Goal: Information Seeking & Learning: Compare options

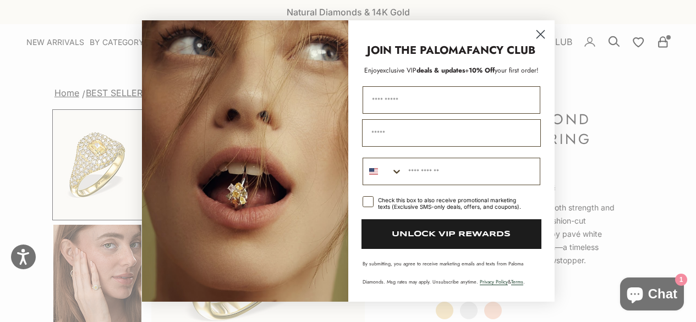
click at [540, 32] on circle "Close dialog" at bounding box center [540, 34] width 18 height 18
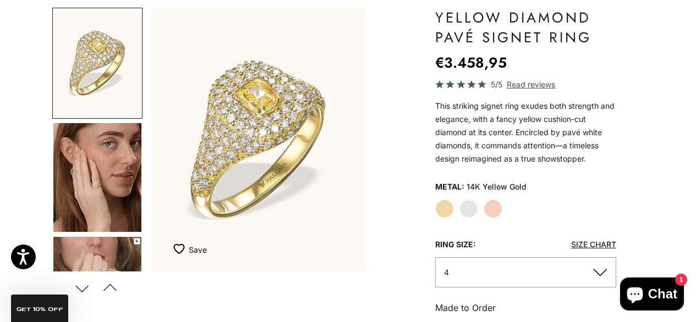
scroll to position [103, 0]
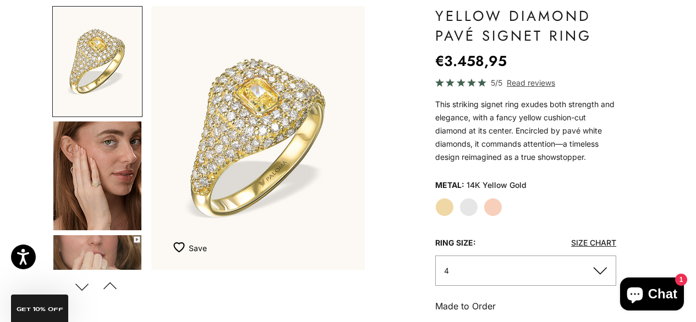
click at [118, 254] on img "Go to item 5" at bounding box center [97, 289] width 88 height 109
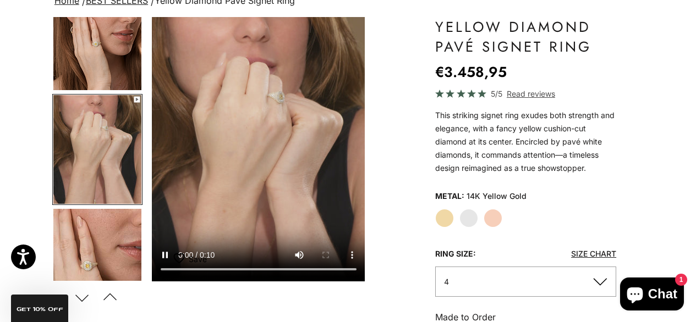
scroll to position [94, 0]
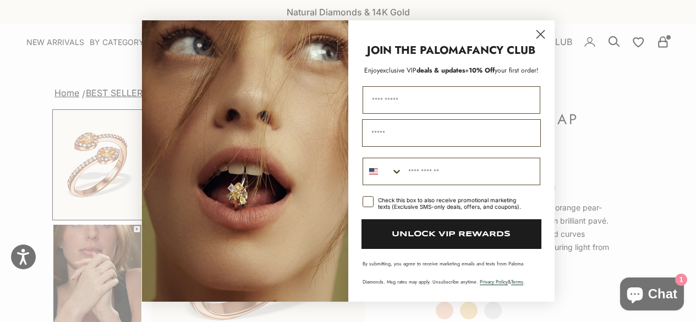
click at [540, 31] on circle "Close dialog" at bounding box center [540, 34] width 18 height 18
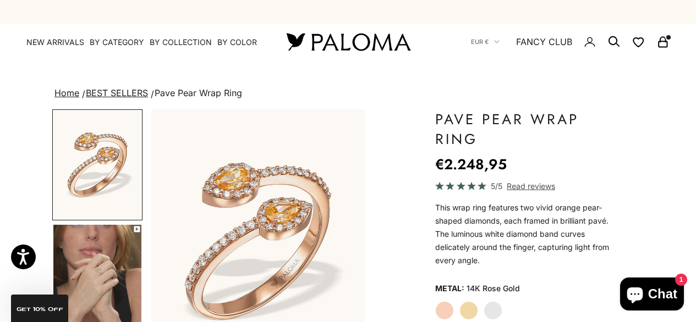
click at [98, 258] on img "Go to item 4" at bounding box center [97, 279] width 88 height 109
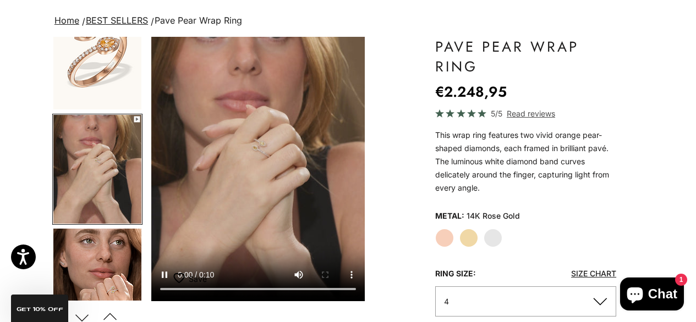
scroll to position [74, 0]
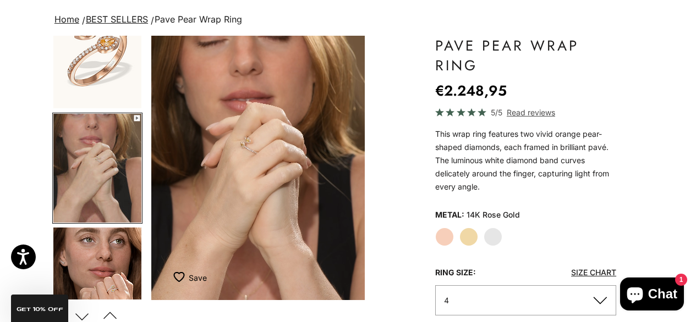
click at [467, 235] on label "Yellow Gold" at bounding box center [468, 237] width 19 height 19
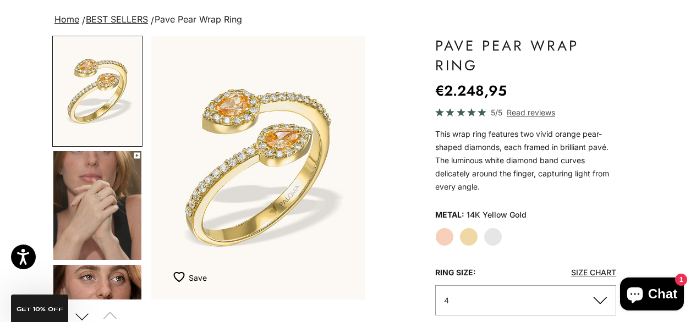
click at [124, 215] on img "Go to item 4" at bounding box center [97, 205] width 88 height 109
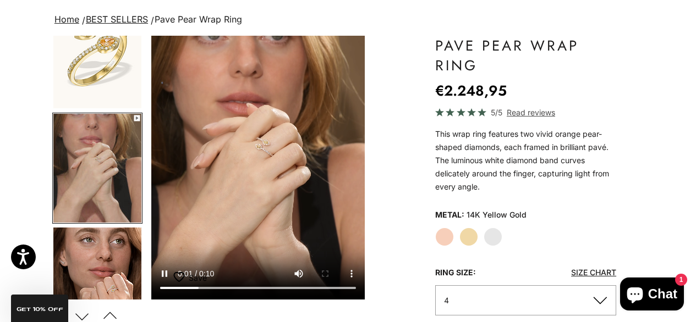
scroll to position [0, 227]
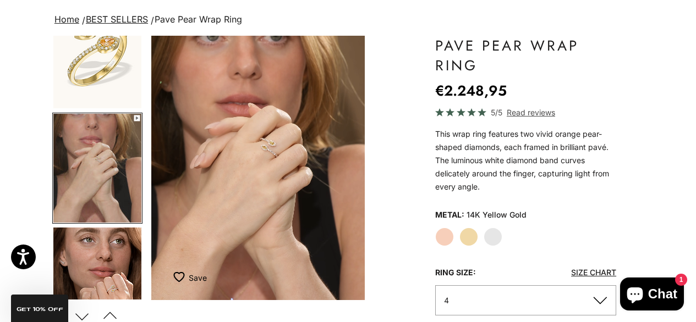
click at [105, 79] on img "Go to item 1" at bounding box center [97, 53] width 88 height 109
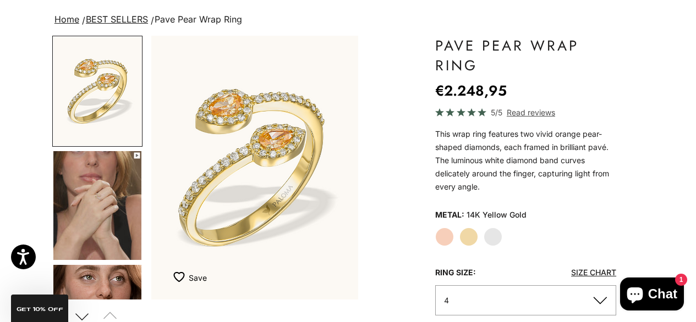
scroll to position [0, 0]
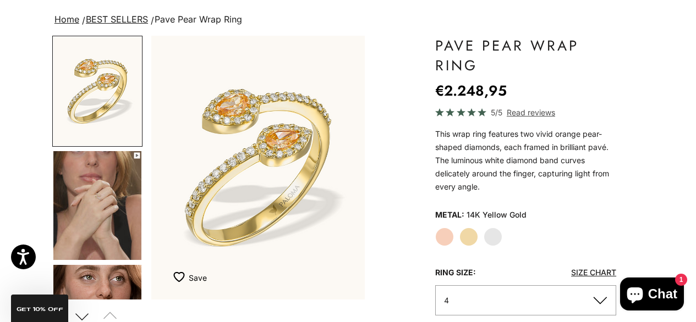
click at [109, 179] on img "Go to item 4" at bounding box center [97, 205] width 88 height 109
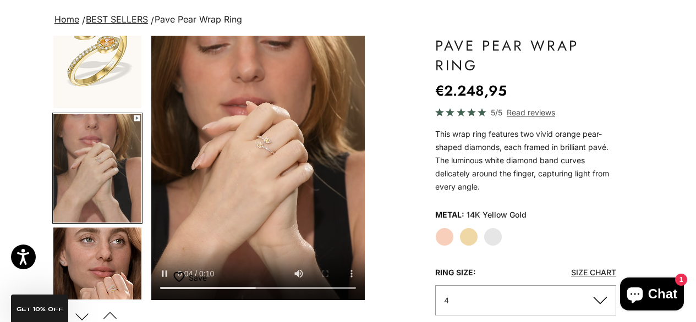
scroll to position [0, 227]
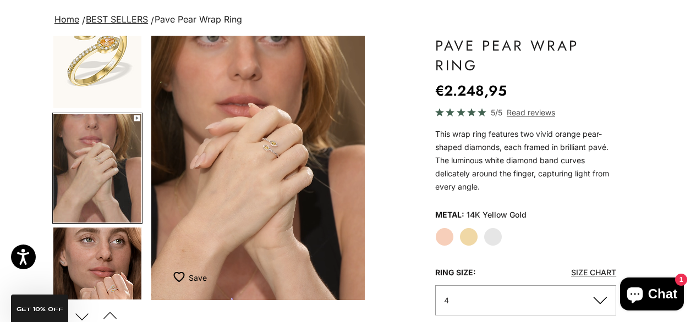
click at [115, 256] on img "Go to item 5" at bounding box center [97, 282] width 88 height 109
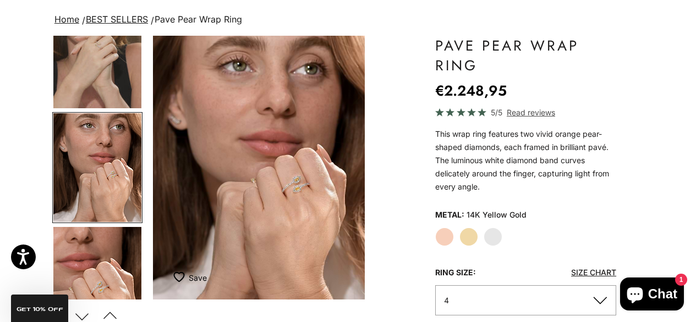
scroll to position [0, 453]
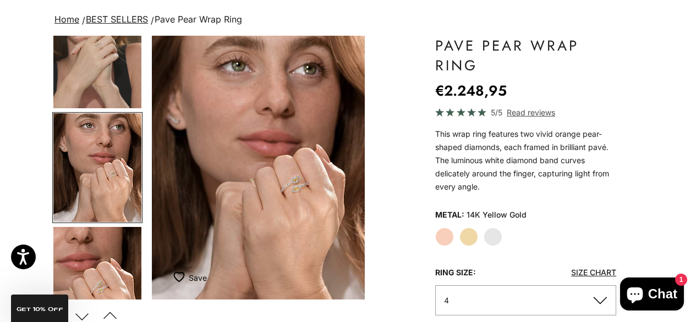
click at [113, 265] on img "Go to item 6" at bounding box center [97, 281] width 88 height 109
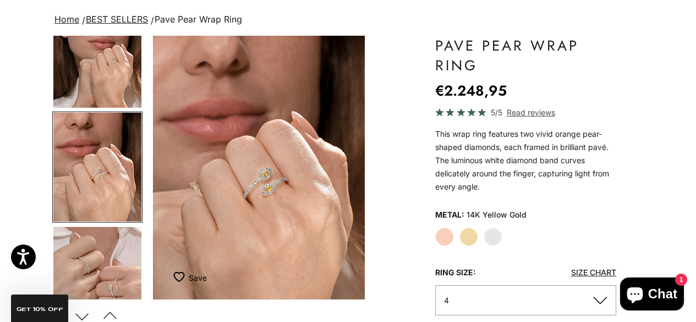
scroll to position [0, 681]
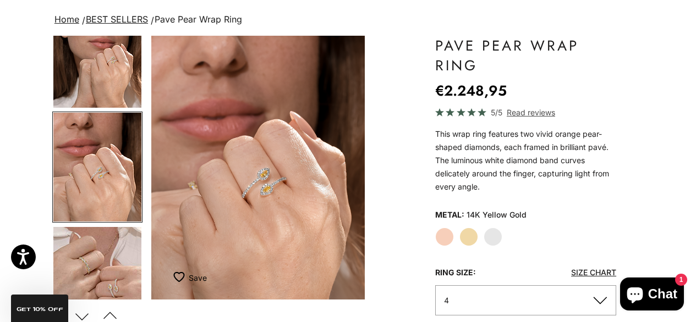
click at [492, 236] on label "White Gold" at bounding box center [493, 237] width 19 height 19
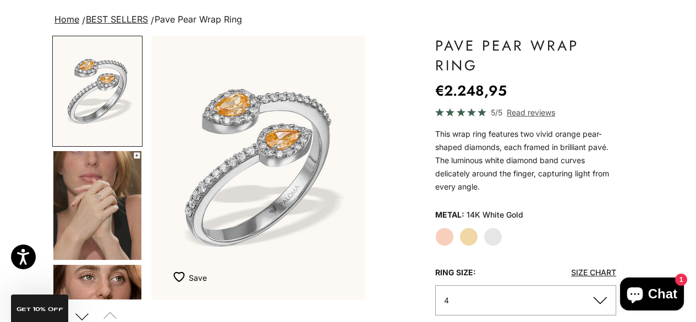
click at [470, 238] on label "Yellow Gold" at bounding box center [468, 237] width 19 height 19
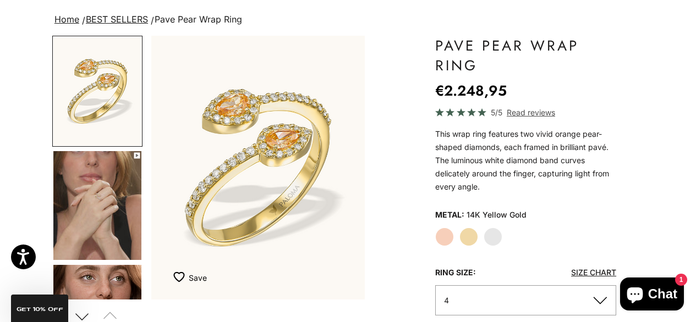
click at [497, 233] on label "White Gold" at bounding box center [493, 237] width 19 height 19
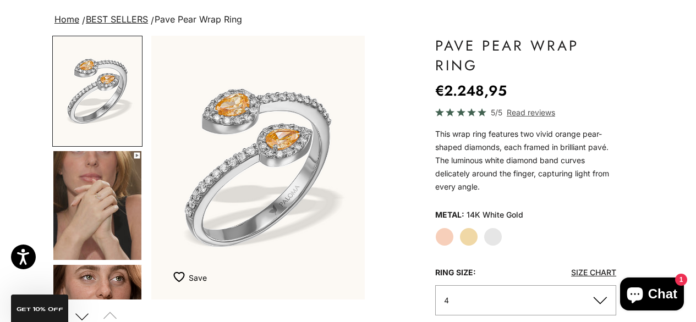
click at [449, 237] on label "Rose Gold" at bounding box center [444, 237] width 19 height 19
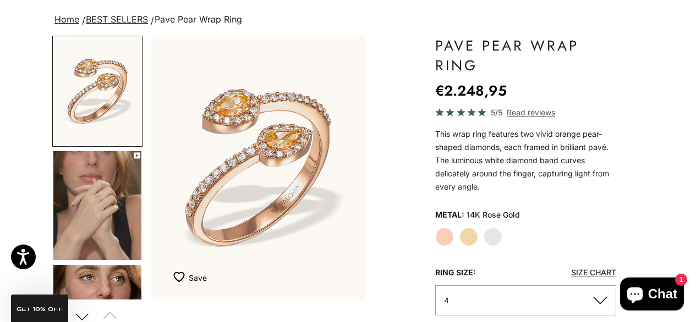
click at [472, 237] on label "Yellow Gold" at bounding box center [468, 237] width 19 height 19
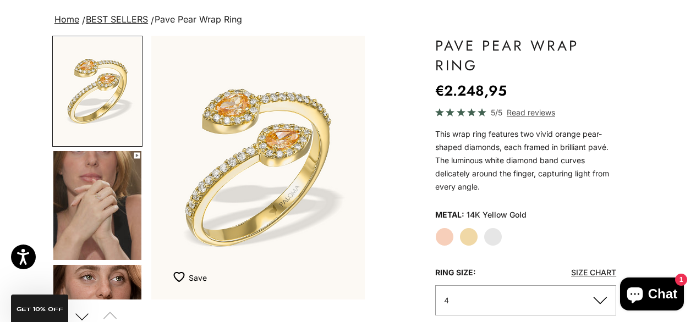
click at [492, 237] on label "White Gold" at bounding box center [493, 237] width 19 height 19
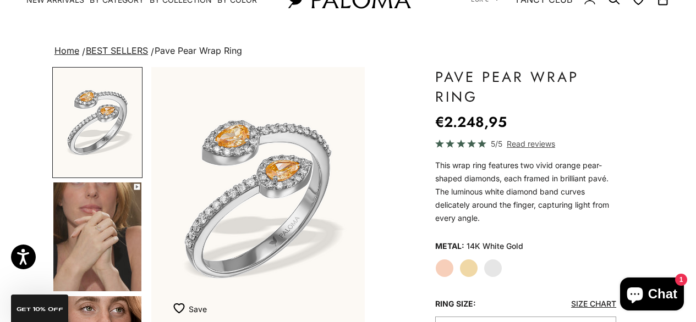
click at [519, 138] on span "Read reviews" at bounding box center [531, 144] width 48 height 13
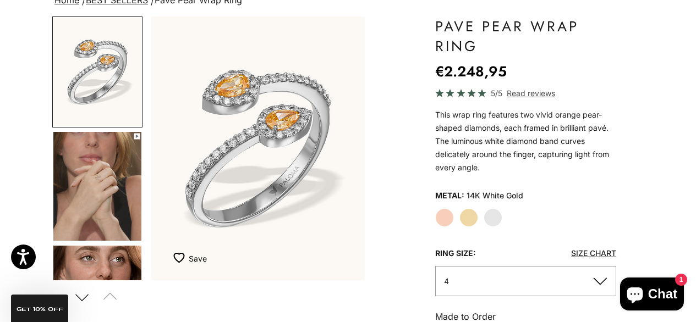
scroll to position [95, 0]
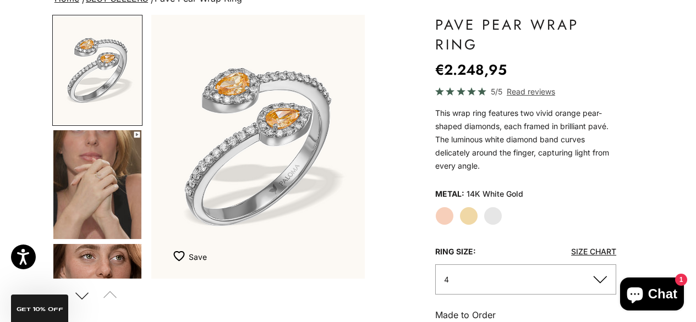
click at [469, 218] on label "Yellow Gold" at bounding box center [468, 216] width 19 height 19
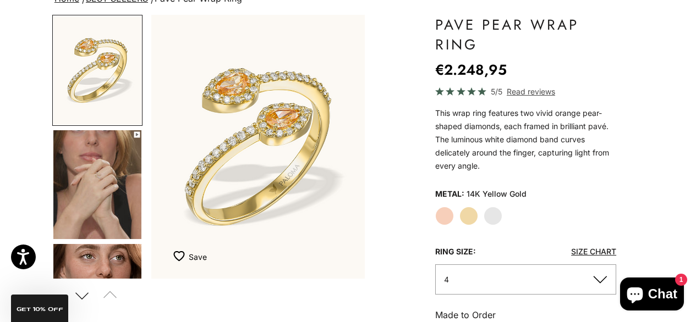
click at [110, 180] on img "Go to item 4" at bounding box center [97, 184] width 88 height 109
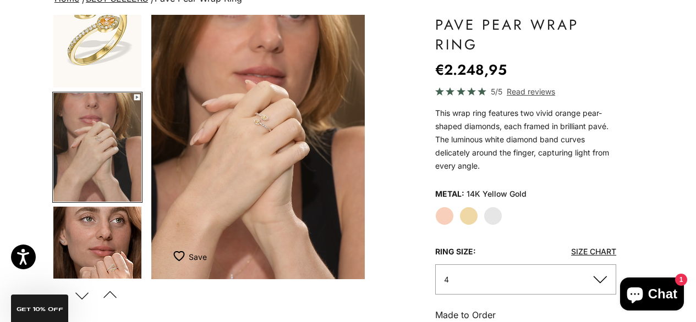
click at [328, 252] on div "Save Add to wishlist" at bounding box center [257, 262] width 213 height 33
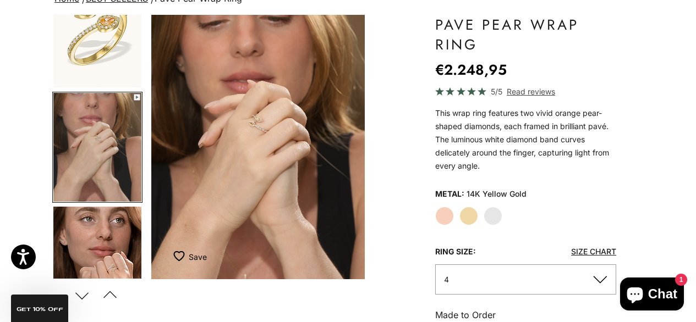
click at [325, 250] on div "Save Add to wishlist" at bounding box center [257, 262] width 213 height 33
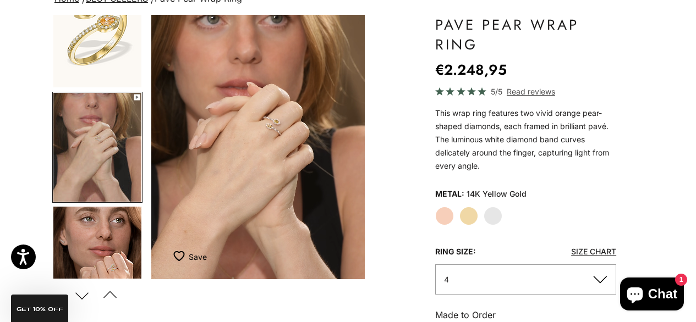
click at [325, 247] on div "Save Add to wishlist" at bounding box center [257, 262] width 213 height 33
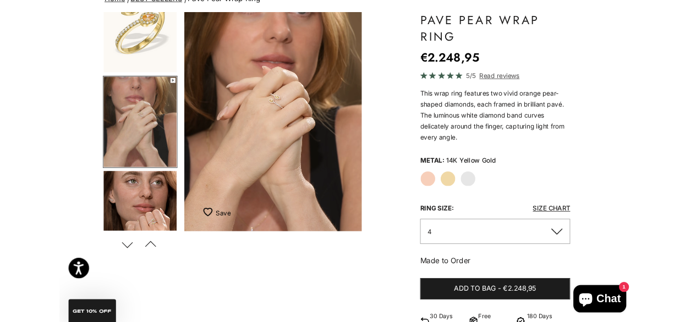
scroll to position [0, 231]
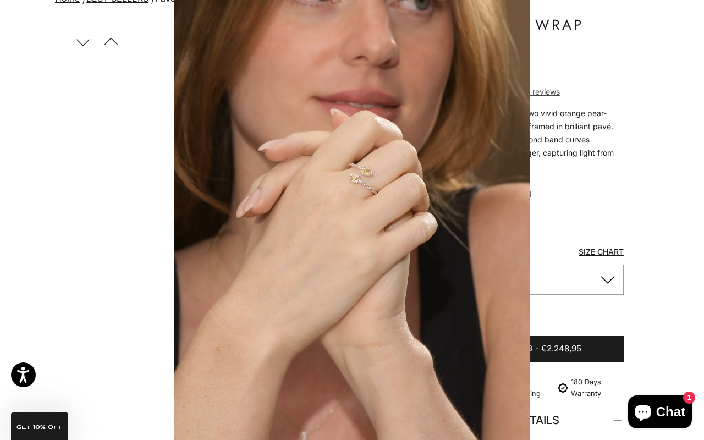
click at [423, 199] on video "#YellowGold\a#WhiteGold\a#RoseGold" at bounding box center [352, 220] width 704 height 440
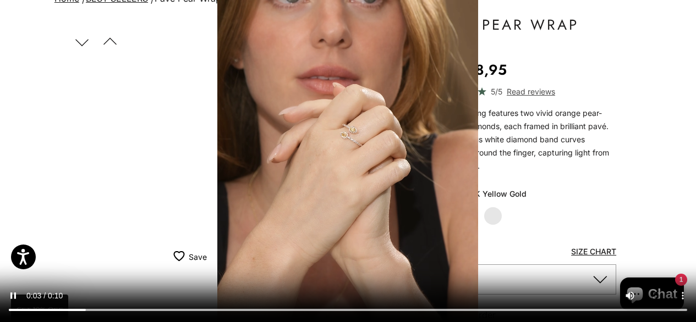
scroll to position [0, 227]
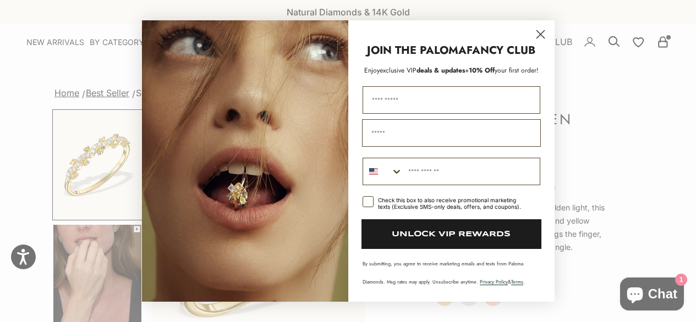
click at [542, 40] on circle "Close dialog" at bounding box center [540, 34] width 18 height 18
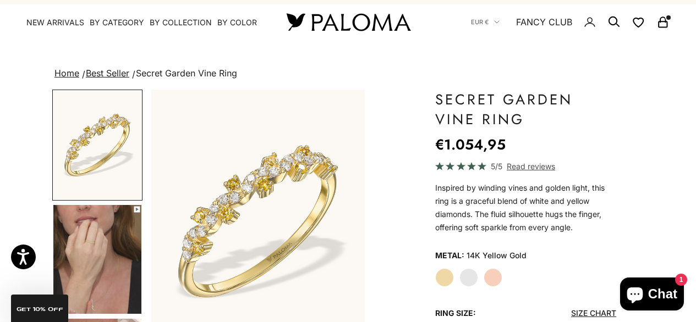
scroll to position [52, 0]
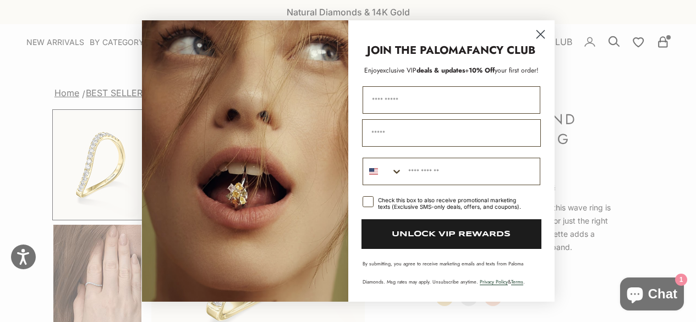
click at [542, 36] on icon "Close dialog" at bounding box center [540, 35] width 8 height 8
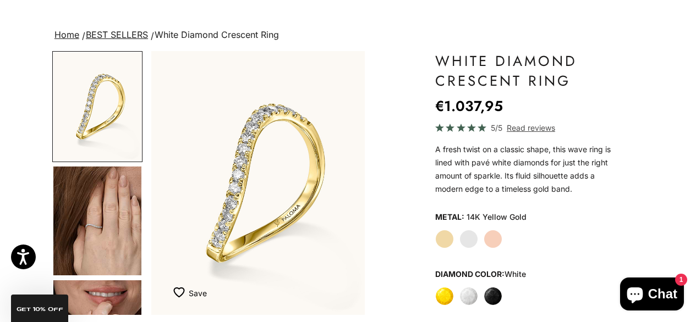
scroll to position [36, 0]
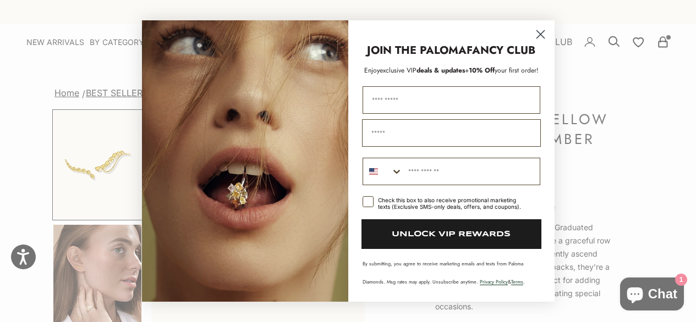
click at [541, 32] on circle "Close dialog" at bounding box center [540, 34] width 18 height 18
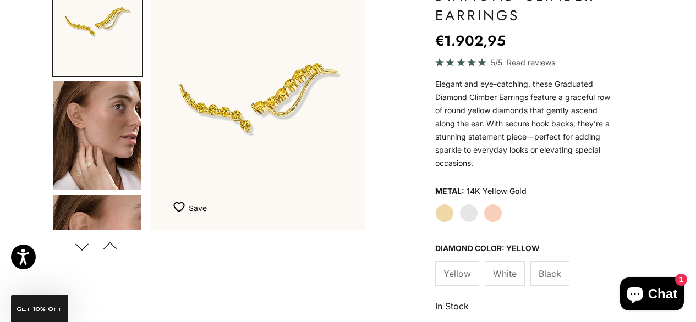
scroll to position [145, 0]
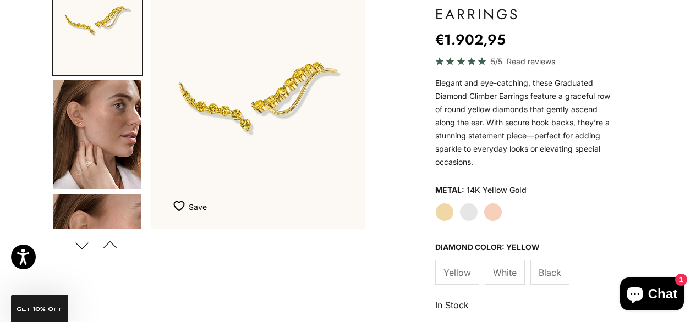
click at [100, 215] on img "Go to item 5" at bounding box center [97, 248] width 88 height 109
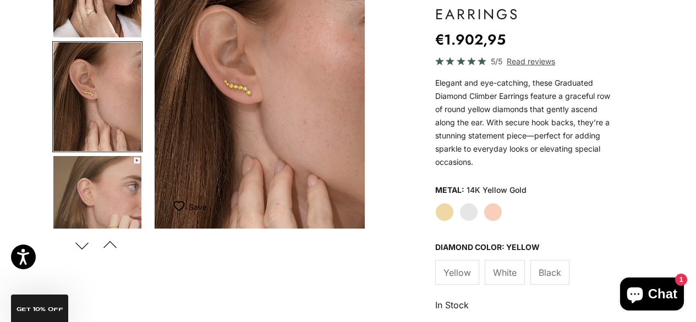
scroll to position [0, 453]
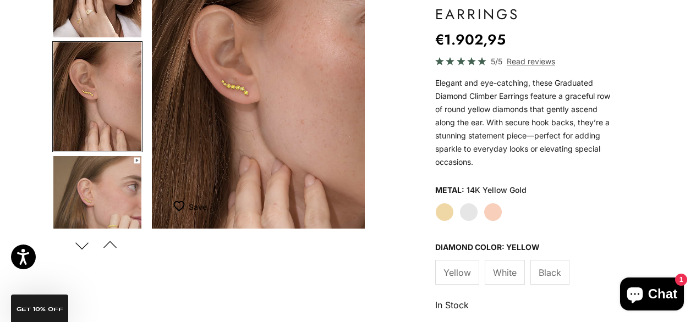
click at [117, 180] on img "Go to item 6" at bounding box center [97, 210] width 88 height 109
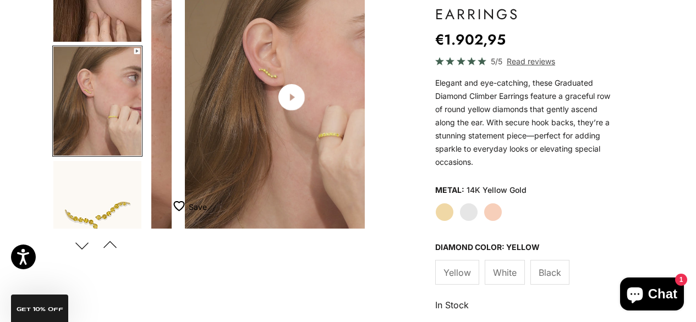
scroll to position [266, 0]
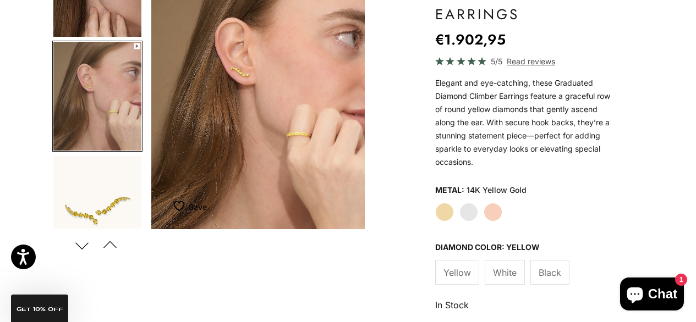
click at [117, 181] on img "Go to item 7" at bounding box center [97, 210] width 88 height 109
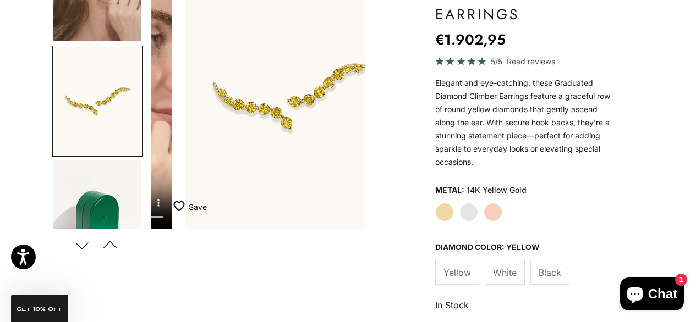
scroll to position [381, 0]
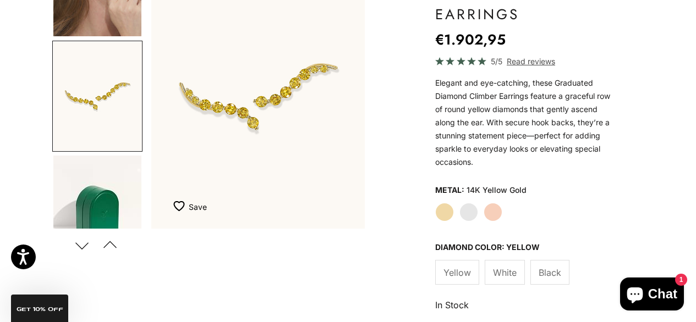
click at [469, 212] on label "White Gold" at bounding box center [468, 212] width 19 height 19
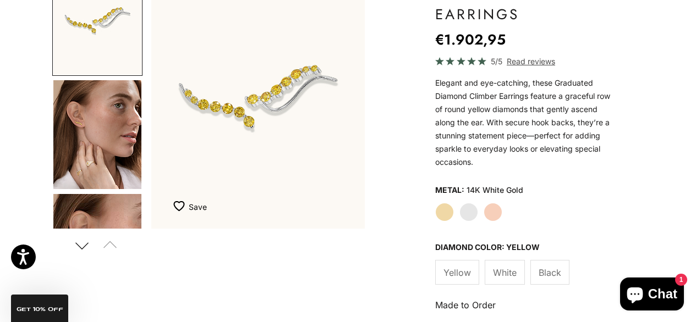
click at [448, 211] on label "Yellow Gold" at bounding box center [444, 212] width 19 height 19
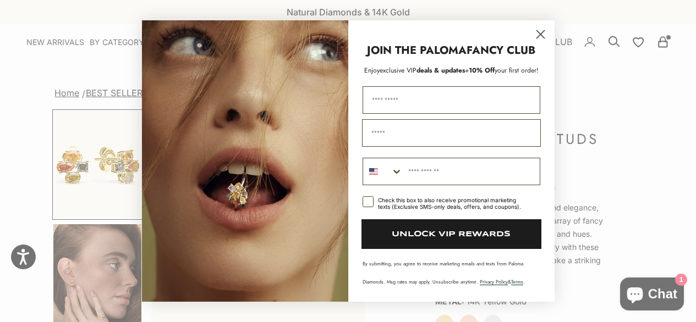
click at [536, 35] on circle "Close dialog" at bounding box center [540, 34] width 18 height 18
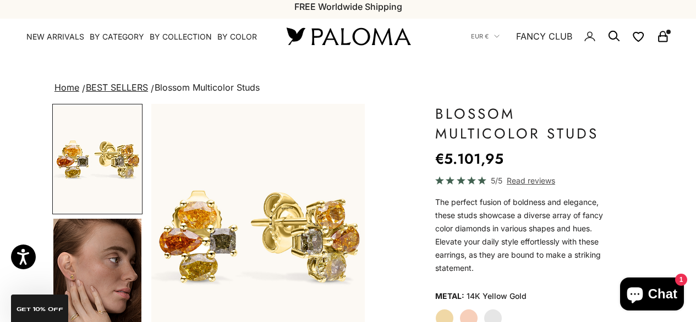
scroll to position [5, 0]
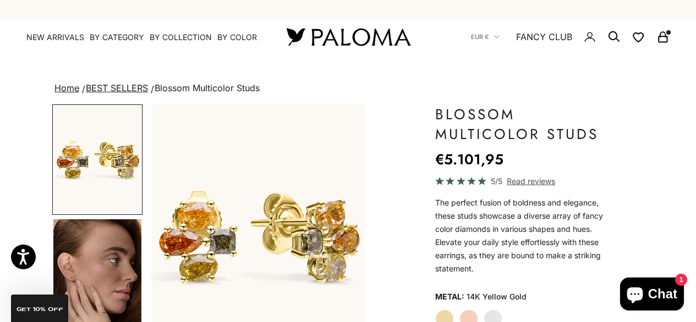
click at [112, 259] on img "Go to item 4" at bounding box center [97, 274] width 88 height 109
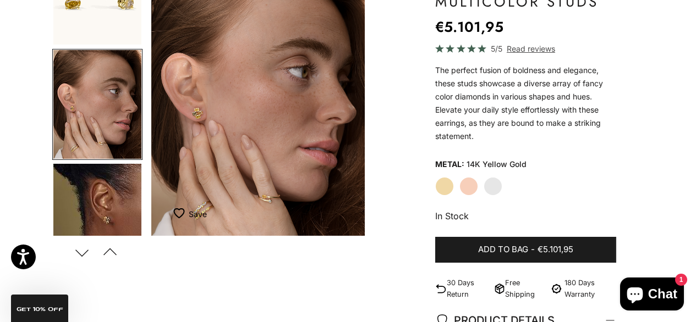
scroll to position [135, 0]
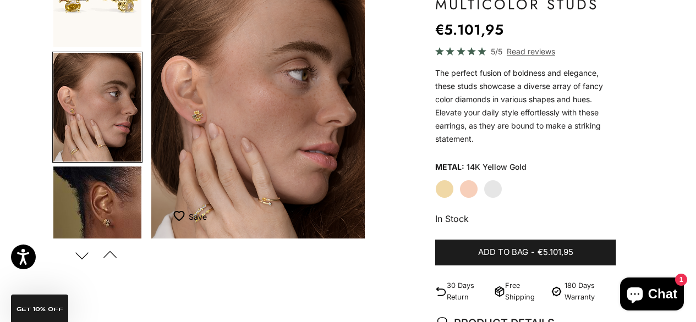
click at [112, 200] on img "Go to item 5" at bounding box center [97, 221] width 88 height 109
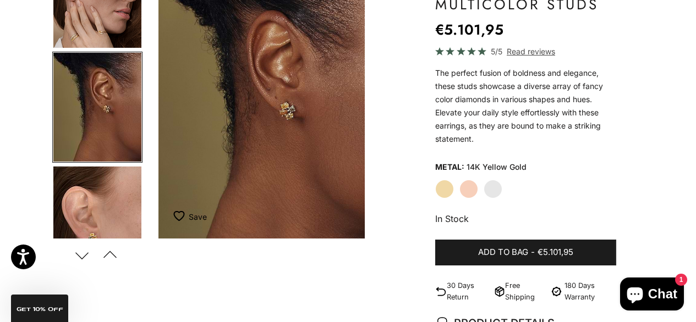
scroll to position [0, 453]
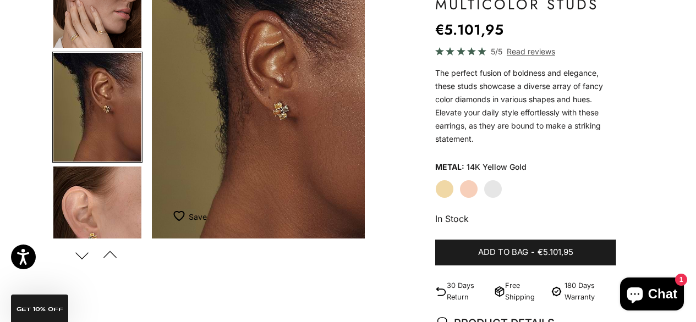
click at [108, 183] on img "Go to item 6" at bounding box center [97, 221] width 88 height 109
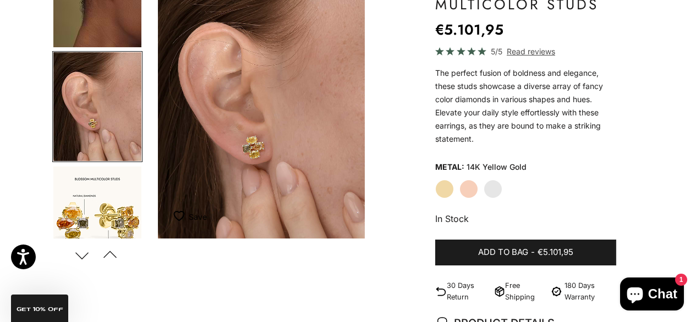
scroll to position [0, 681]
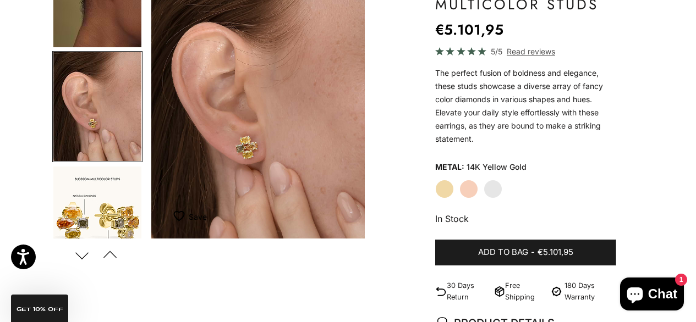
click at [128, 210] on img "Go to item 7" at bounding box center [97, 221] width 88 height 109
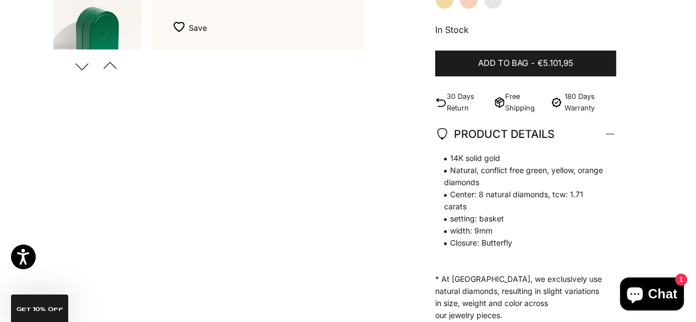
scroll to position [325, 0]
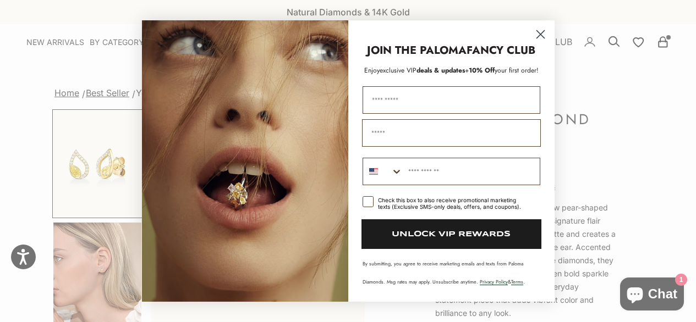
click at [539, 36] on circle "Close dialog" at bounding box center [540, 34] width 18 height 18
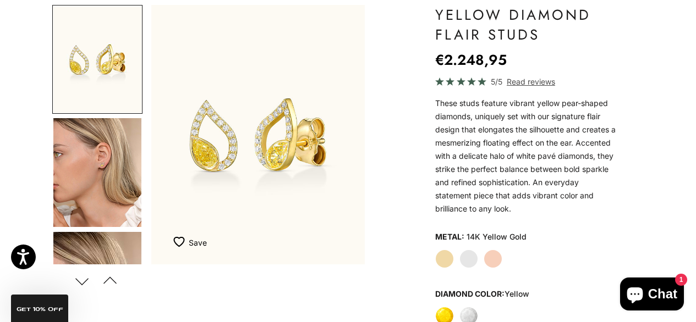
scroll to position [104, 0]
click at [90, 142] on img "Go to item 4" at bounding box center [97, 173] width 88 height 109
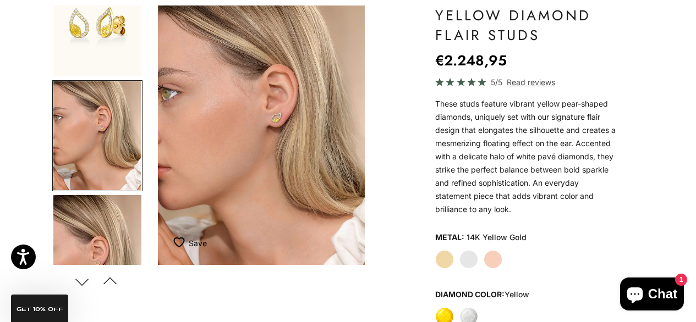
scroll to position [0, 227]
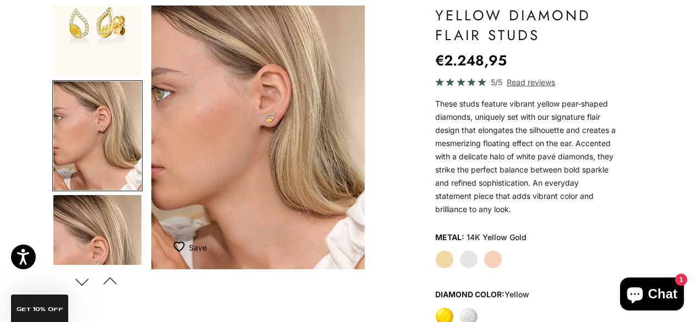
click at [99, 223] on img "Go to item 5" at bounding box center [97, 249] width 88 height 109
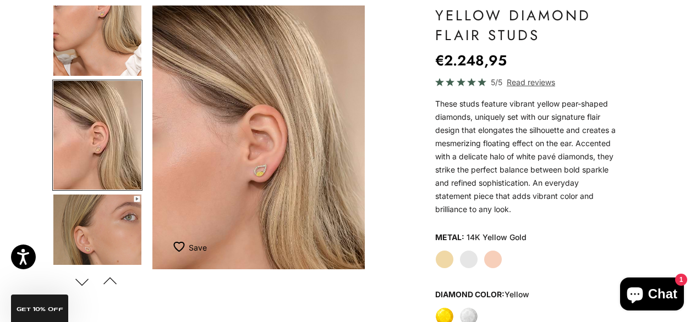
scroll to position [0, 453]
click at [100, 222] on img "Go to item 6" at bounding box center [97, 249] width 88 height 109
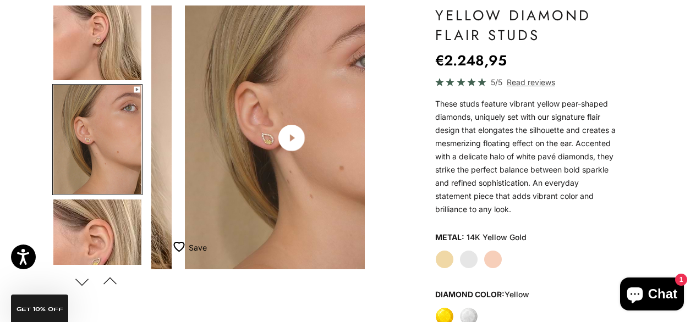
scroll to position [266, 0]
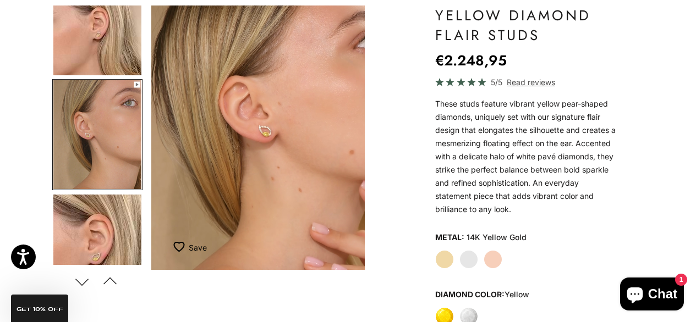
click at [129, 61] on img "Go to item 5" at bounding box center [97, 20] width 88 height 109
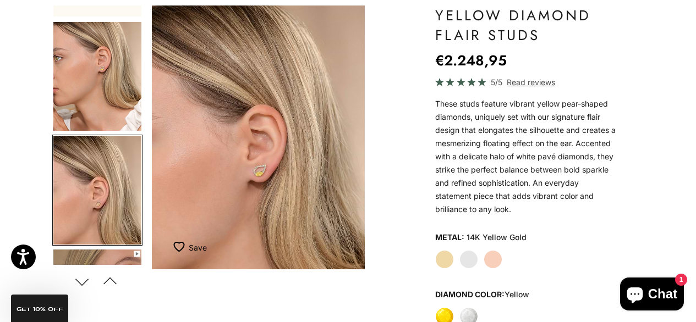
scroll to position [0, 0]
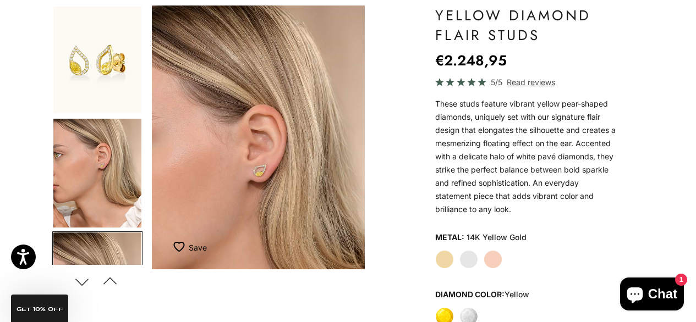
click at [130, 73] on img "Go to item 1" at bounding box center [97, 60] width 88 height 107
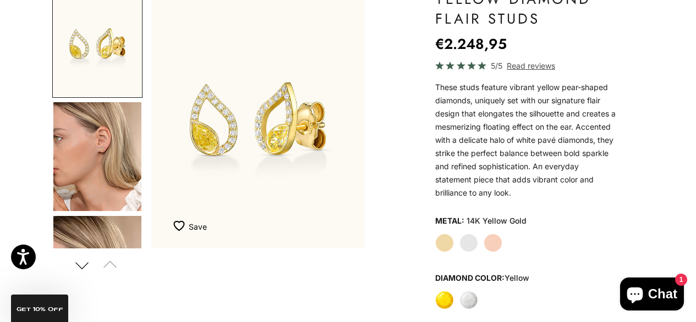
scroll to position [121, 0]
click at [126, 152] on img "Go to item 4" at bounding box center [97, 156] width 88 height 109
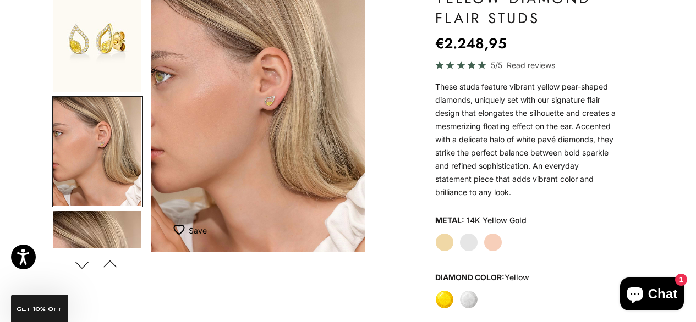
scroll to position [0, 0]
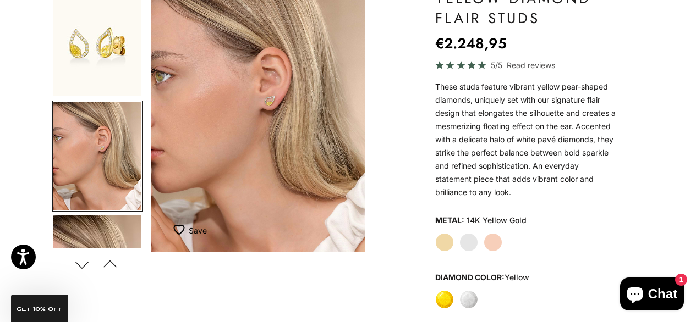
click at [102, 71] on img "Go to item 1" at bounding box center [97, 43] width 88 height 107
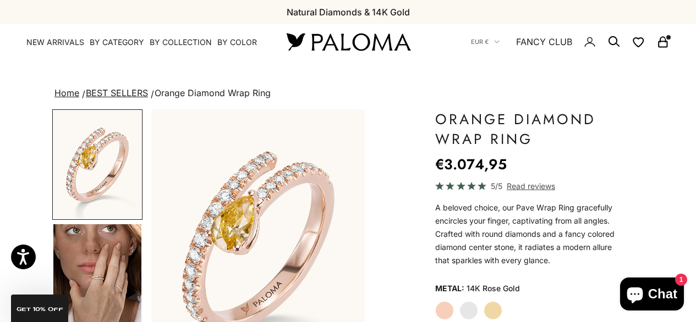
scroll to position [73, 0]
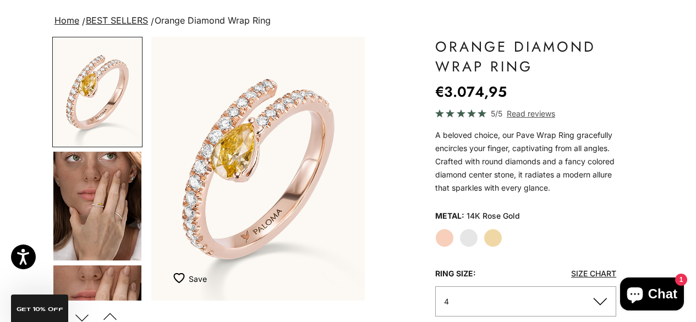
click at [495, 234] on label "Yellow Gold" at bounding box center [493, 238] width 19 height 19
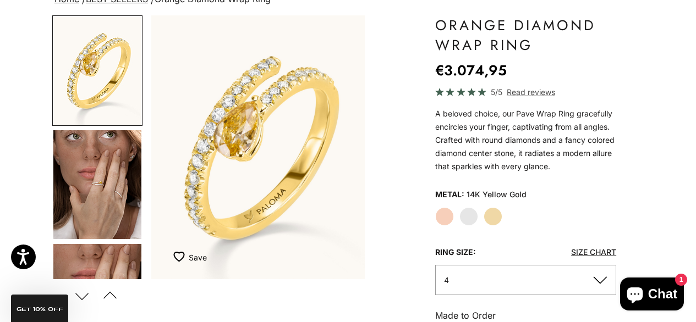
scroll to position [95, 0]
click at [104, 182] on img "Go to item 4" at bounding box center [97, 184] width 88 height 109
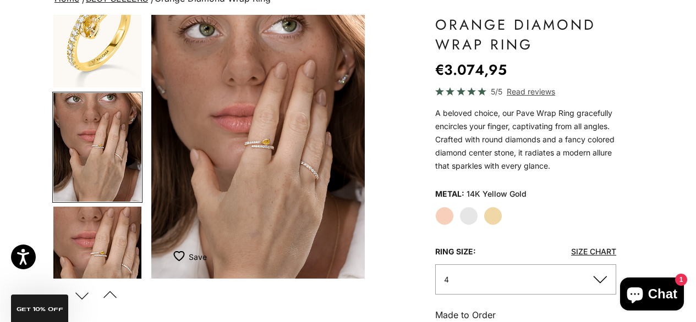
scroll to position [0, 0]
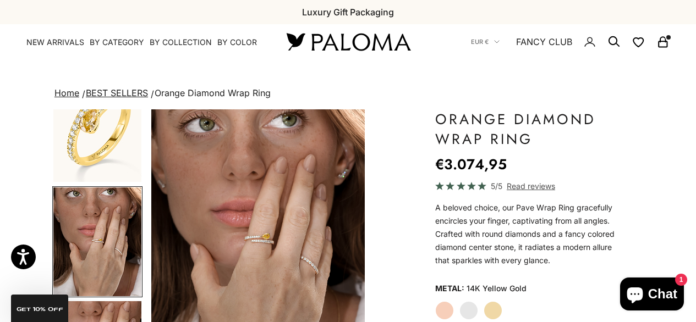
click at [612, 41] on icon "Secondary navigation" at bounding box center [613, 41] width 13 height 13
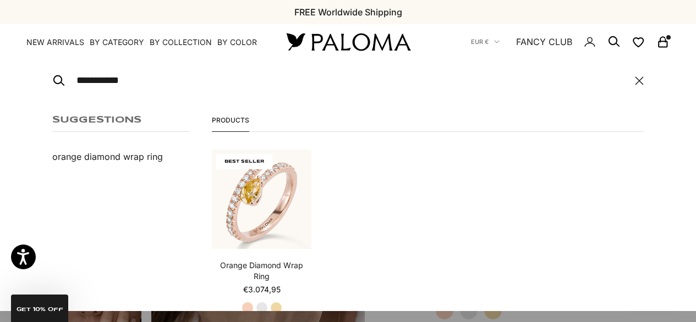
type input "**********"
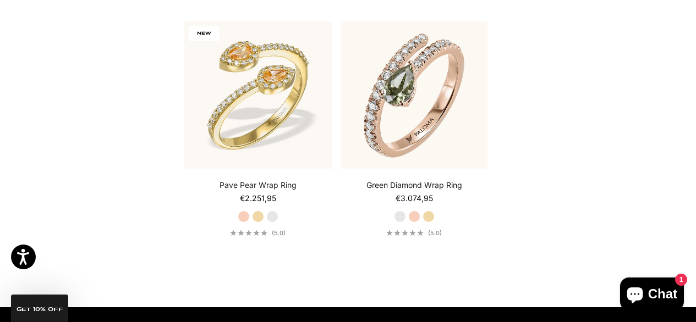
scroll to position [492, 0]
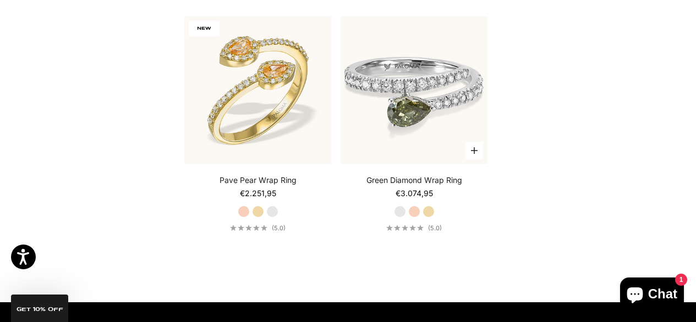
click at [464, 102] on img at bounding box center [414, 90] width 147 height 147
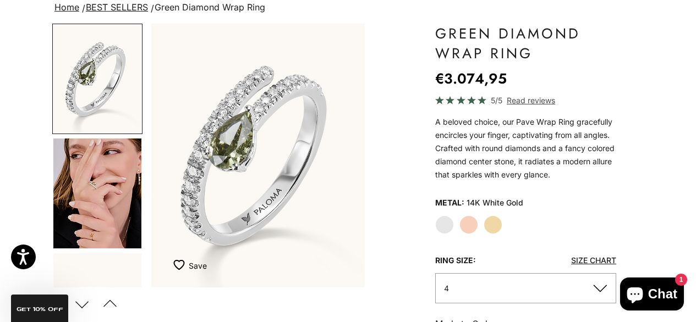
scroll to position [91, 0]
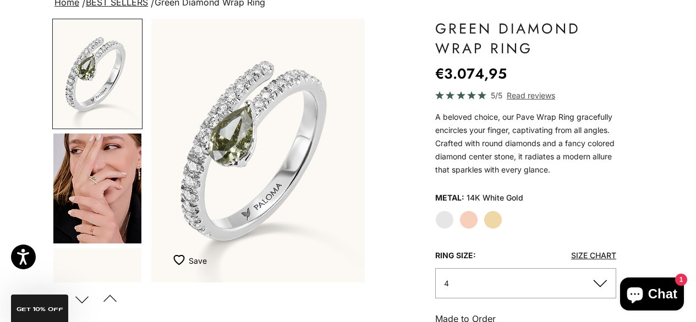
click at [492, 222] on label "Yellow Gold" at bounding box center [493, 220] width 19 height 19
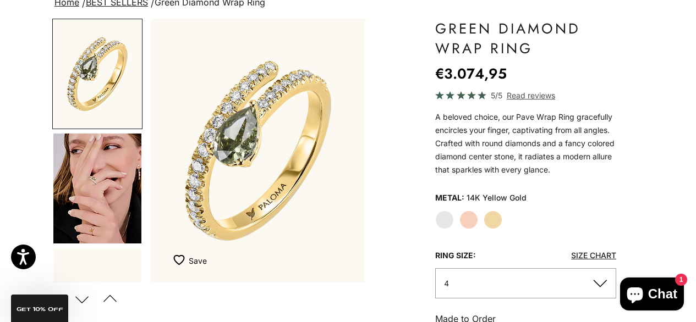
click at [119, 178] on img "Go to item 4" at bounding box center [97, 189] width 88 height 110
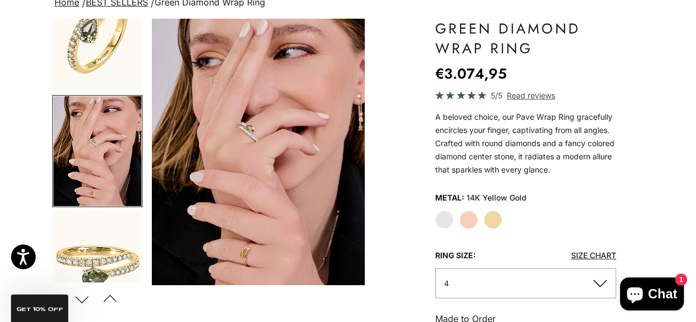
scroll to position [0, 227]
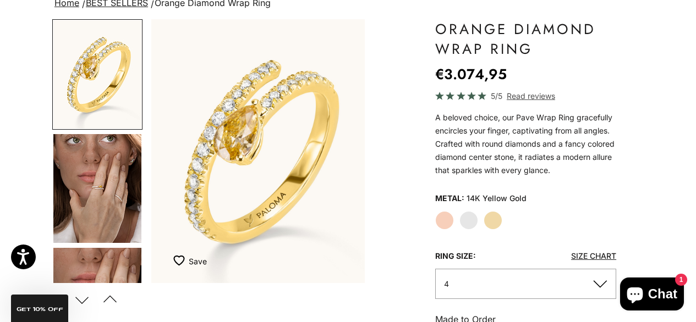
scroll to position [92, 0]
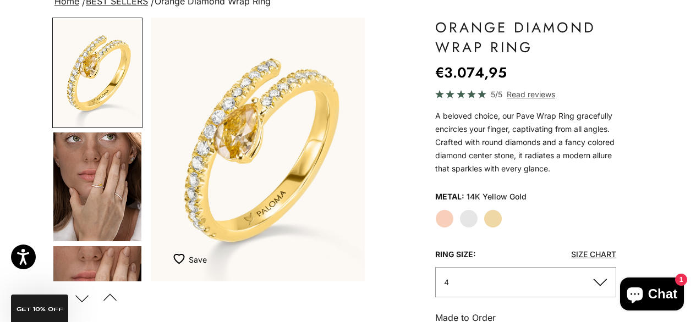
click at [94, 184] on img "Go to item 4" at bounding box center [97, 187] width 88 height 109
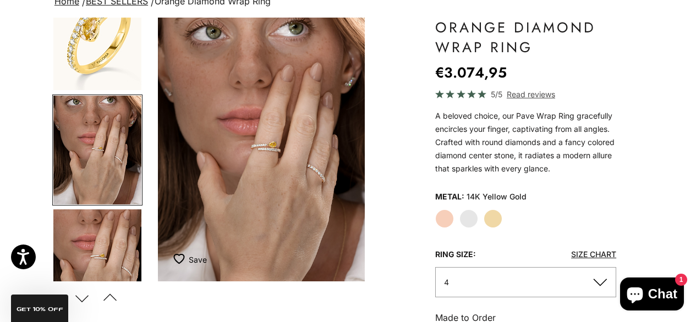
scroll to position [0, 227]
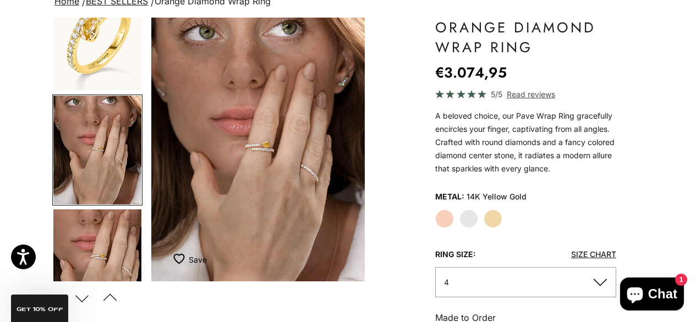
click at [469, 220] on label "White Gold" at bounding box center [468, 219] width 19 height 19
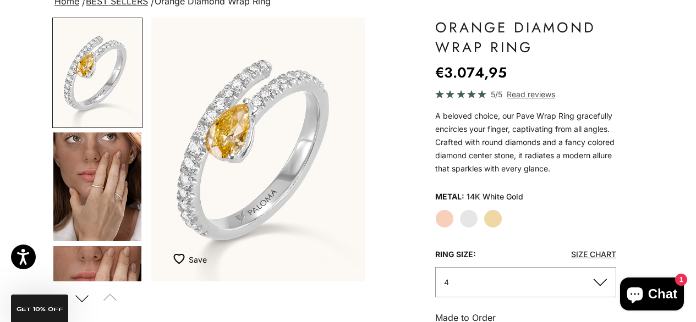
click at [125, 199] on img "Go to item 4" at bounding box center [97, 187] width 88 height 109
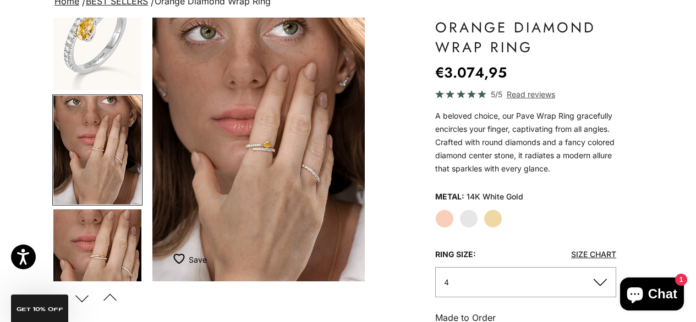
scroll to position [0, 227]
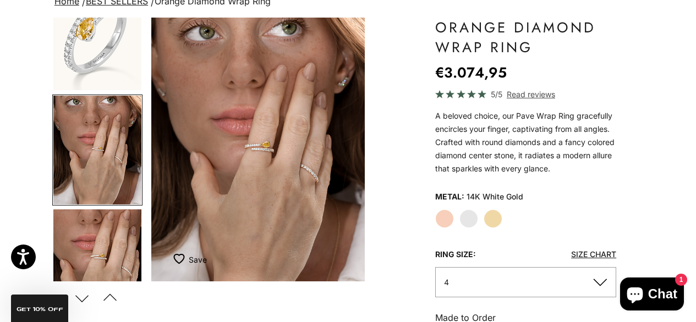
click at [497, 221] on label "Yellow Gold" at bounding box center [493, 219] width 19 height 19
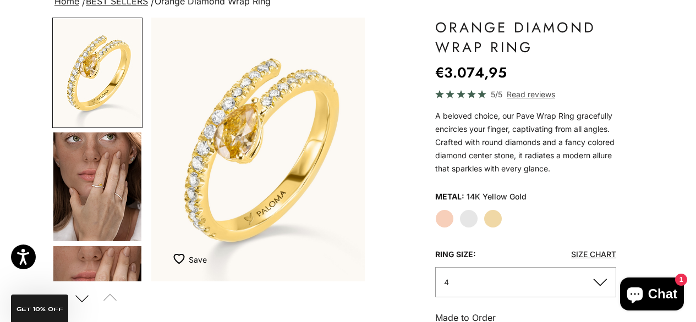
click at [118, 80] on img "Go to item 2" at bounding box center [97, 73] width 88 height 108
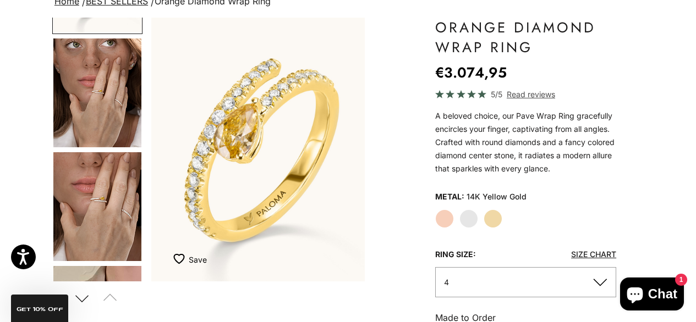
scroll to position [98, 0]
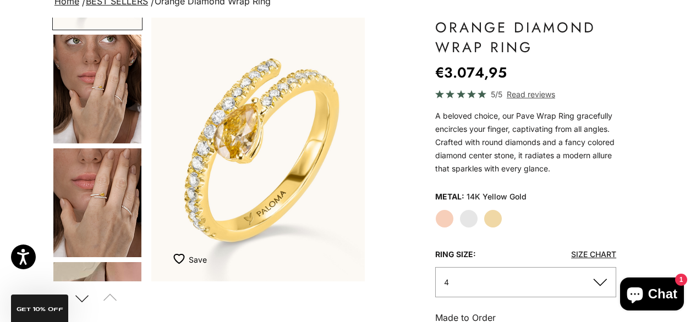
click at [124, 171] on img "Go to item 5" at bounding box center [97, 203] width 88 height 109
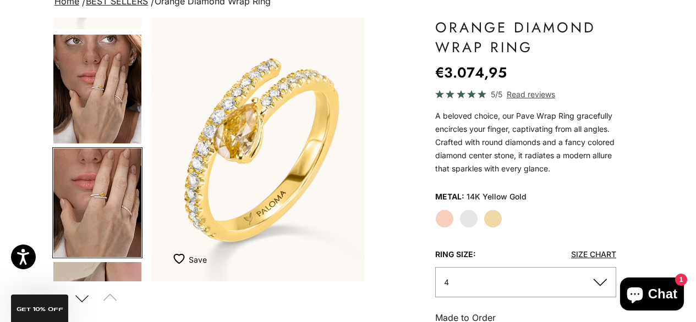
scroll to position [151, 0]
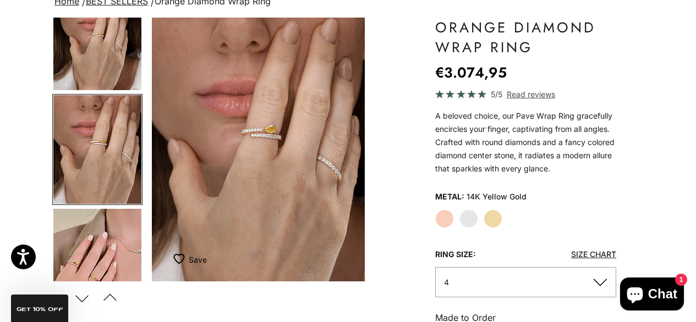
click at [122, 227] on img "Go to item 6" at bounding box center [97, 263] width 88 height 108
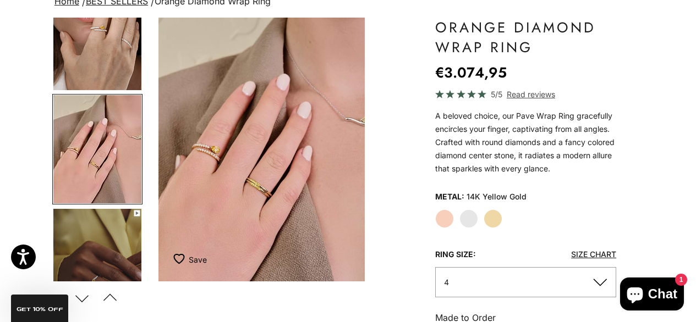
scroll to position [0, 681]
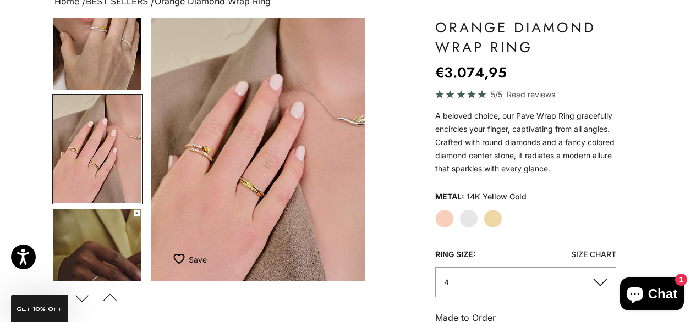
click at [228, 154] on img "Item 6 of 18" at bounding box center [257, 150] width 213 height 264
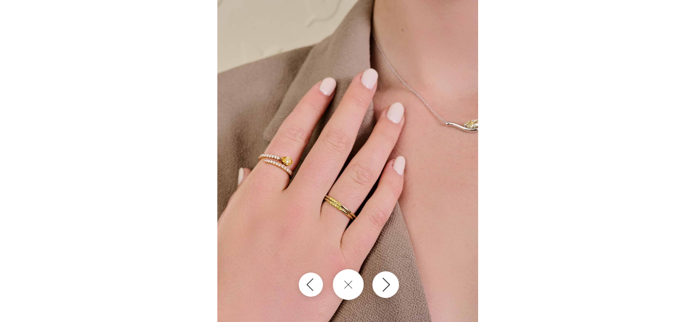
click at [393, 283] on button "Next" at bounding box center [385, 285] width 26 height 26
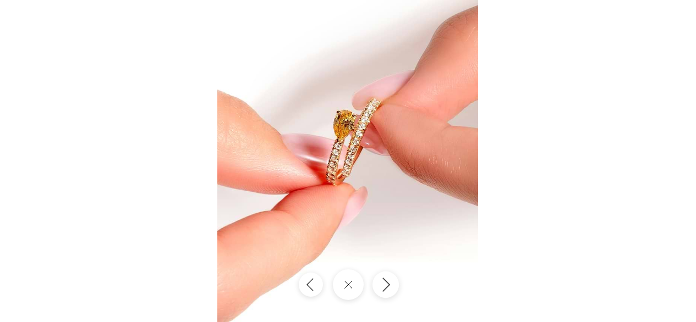
click at [393, 283] on button "Next" at bounding box center [385, 285] width 26 height 26
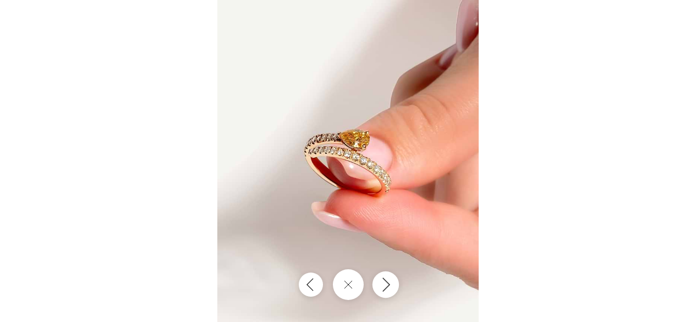
click at [393, 283] on button "Next" at bounding box center [385, 285] width 26 height 26
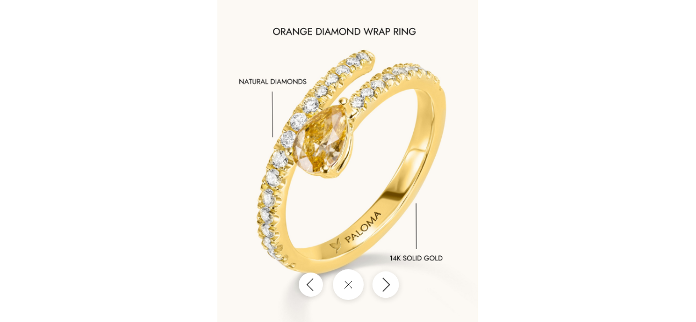
click at [393, 283] on button "Next" at bounding box center [385, 285] width 26 height 26
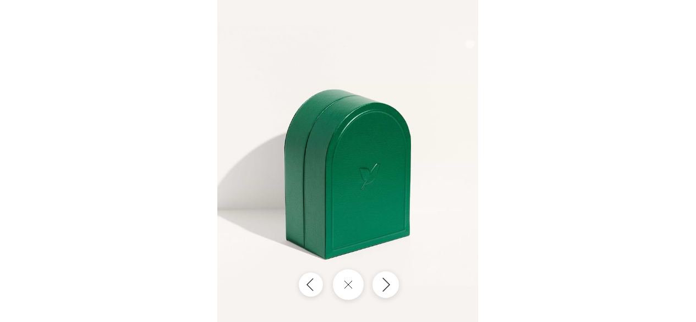
click at [393, 284] on button "Next" at bounding box center [385, 285] width 26 height 26
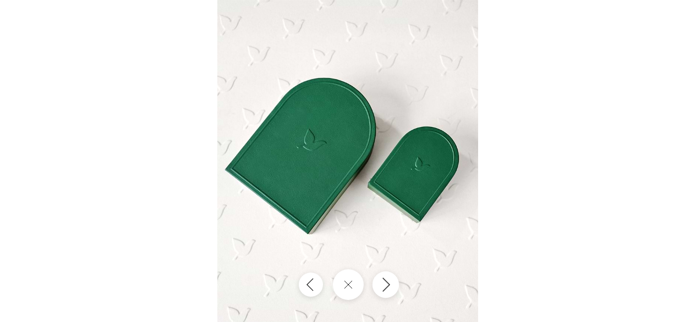
click at [393, 284] on button "Next" at bounding box center [385, 285] width 26 height 26
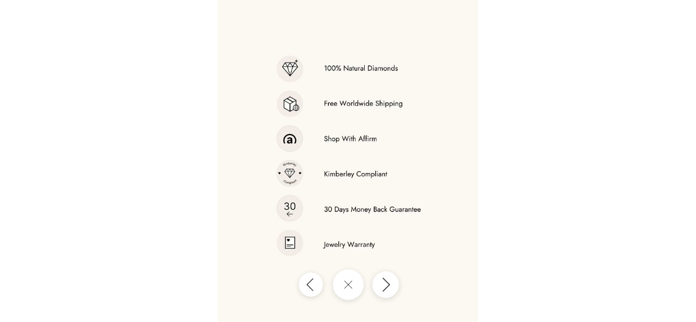
click at [390, 284] on icon "Next" at bounding box center [385, 284] width 13 height 15
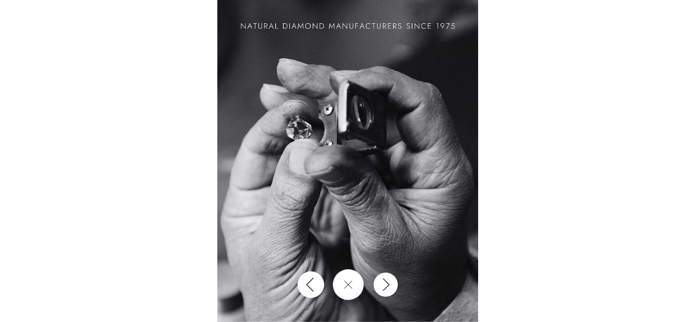
click at [315, 280] on button "Previous" at bounding box center [310, 285] width 26 height 26
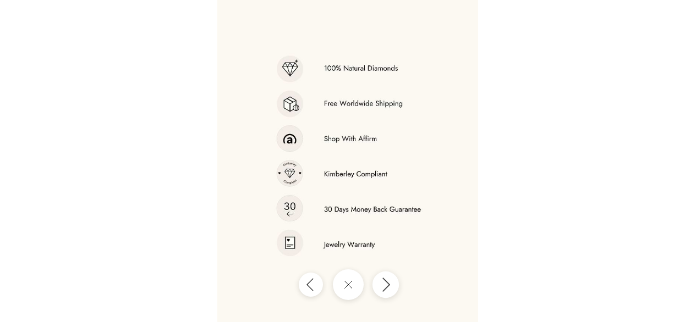
click at [392, 281] on button "Next" at bounding box center [385, 285] width 26 height 26
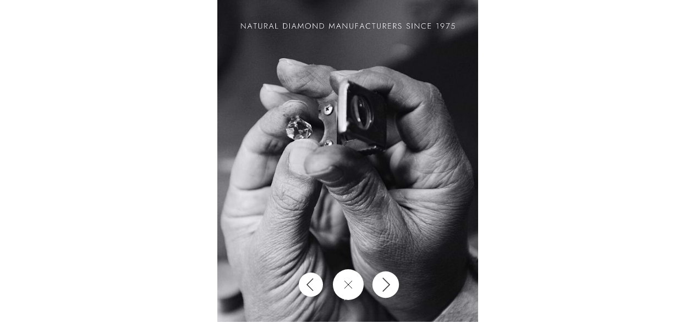
click at [392, 281] on button "Next" at bounding box center [385, 285] width 26 height 26
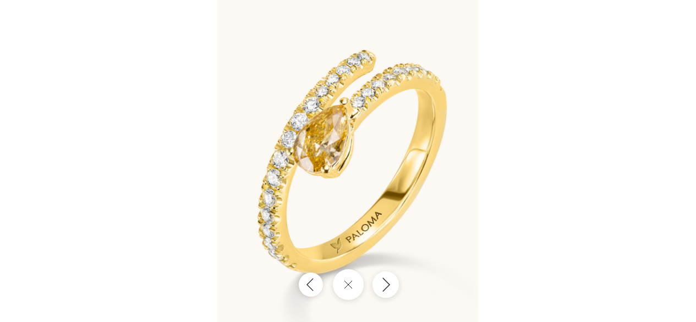
click at [392, 281] on button "Next" at bounding box center [385, 285] width 26 height 26
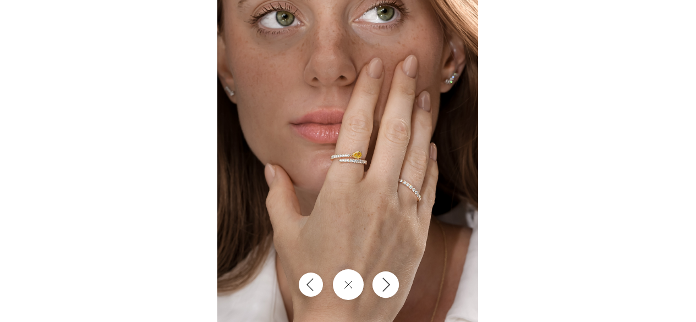
click at [392, 281] on button "Next" at bounding box center [385, 285] width 26 height 26
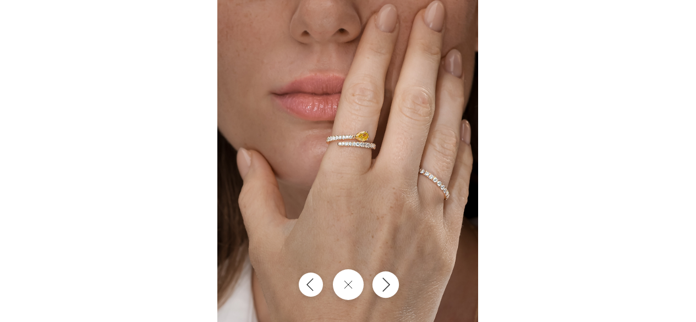
click at [392, 281] on button "Next" at bounding box center [385, 285] width 26 height 26
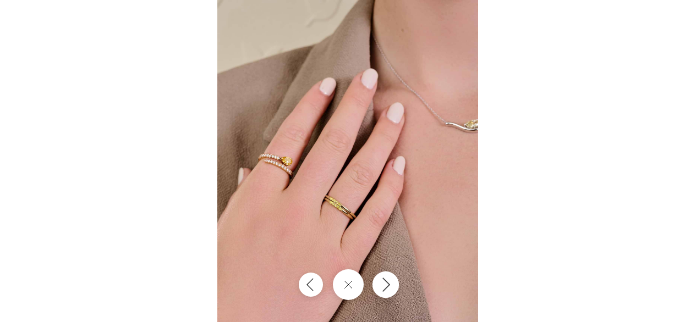
click at [392, 281] on button "Next" at bounding box center [385, 285] width 26 height 26
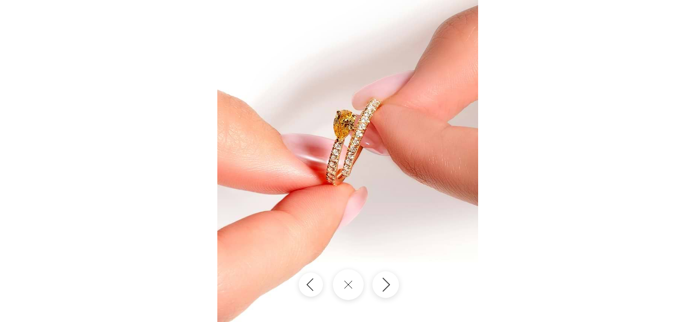
click at [392, 281] on button "Next" at bounding box center [385, 285] width 26 height 26
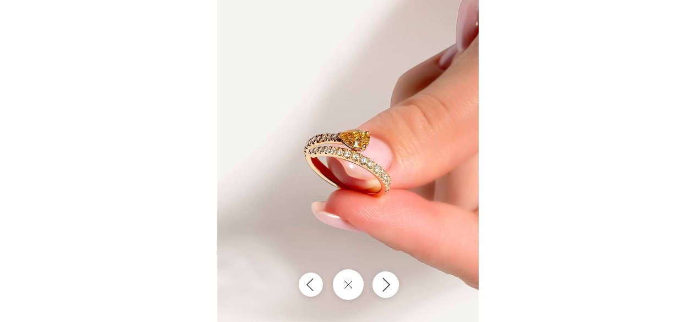
click at [392, 281] on button "Next" at bounding box center [385, 285] width 26 height 26
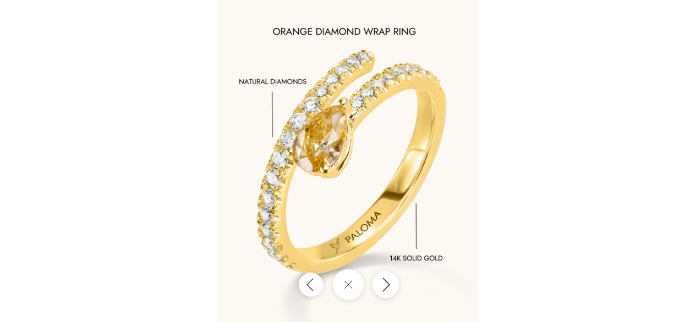
click at [392, 281] on button "Next" at bounding box center [385, 285] width 26 height 26
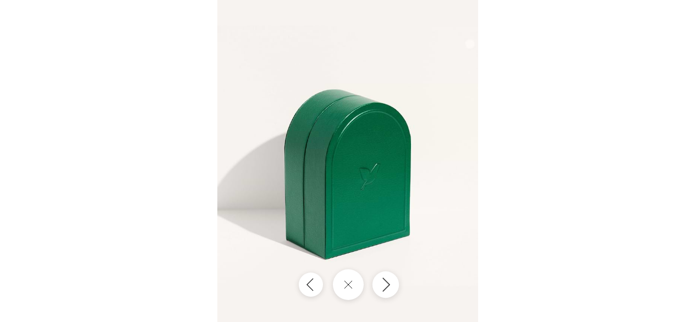
click at [392, 281] on button "Next" at bounding box center [385, 285] width 26 height 26
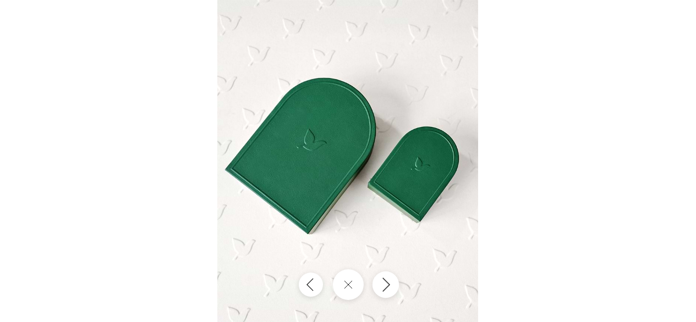
click at [392, 282] on button "Next" at bounding box center [385, 285] width 26 height 26
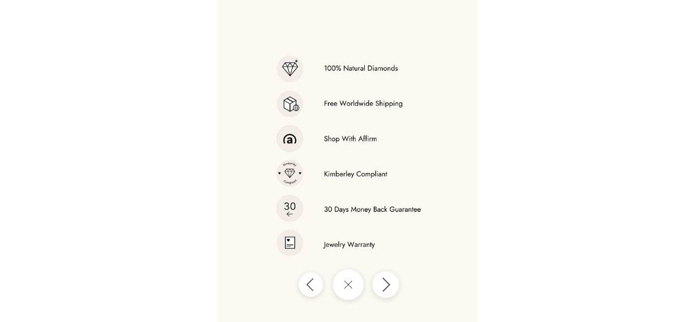
click at [392, 282] on button "Next" at bounding box center [385, 285] width 26 height 26
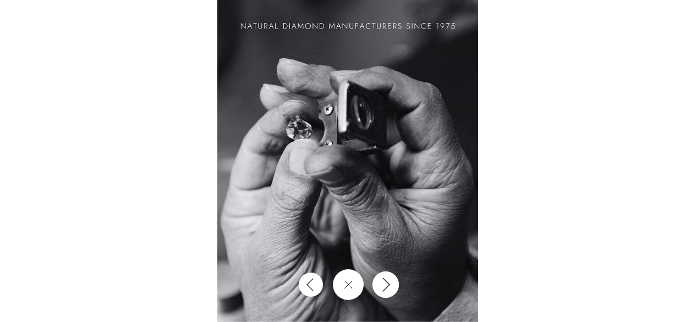
click at [392, 282] on button "Next" at bounding box center [385, 285] width 26 height 26
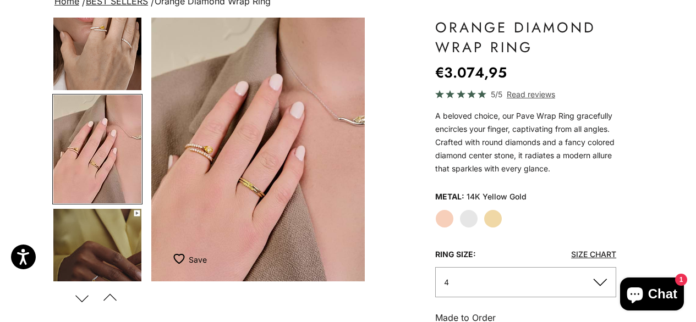
click at [472, 218] on label "White Gold" at bounding box center [468, 219] width 19 height 19
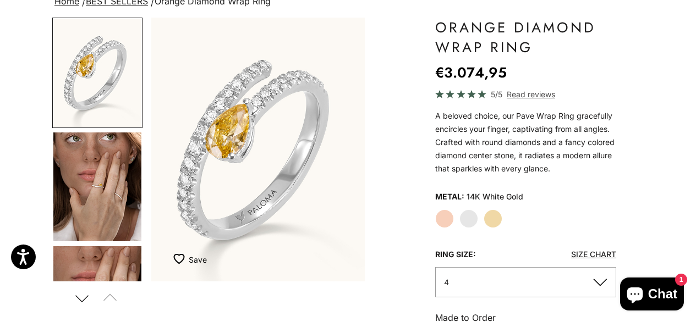
click at [129, 101] on img "Go to item 3" at bounding box center [97, 73] width 88 height 108
click at [120, 171] on img "Go to item 4" at bounding box center [97, 187] width 88 height 109
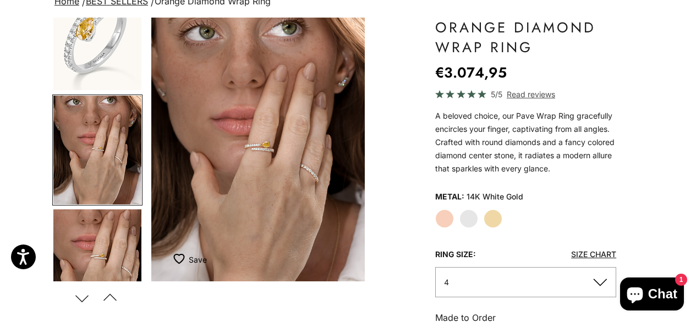
click at [87, 296] on button "Next" at bounding box center [82, 298] width 25 height 25
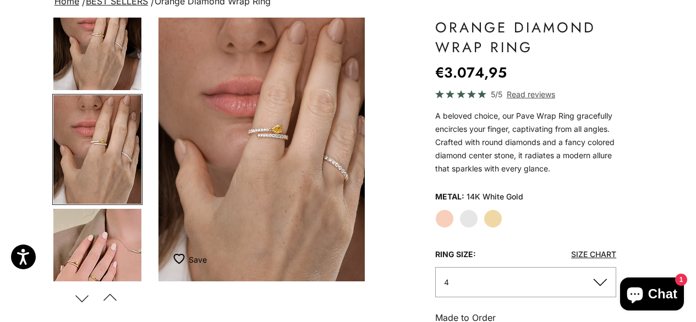
click at [87, 297] on button "Next" at bounding box center [82, 298] width 25 height 25
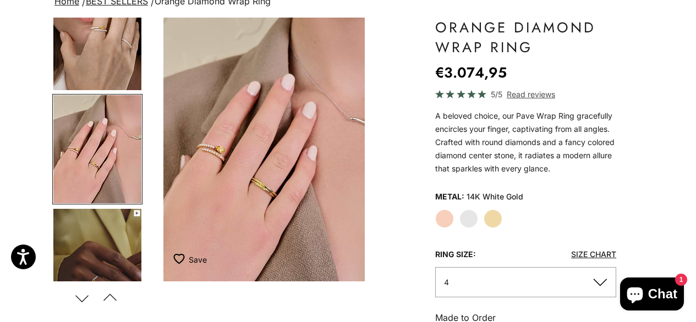
click at [87, 297] on button "Next" at bounding box center [82, 298] width 25 height 25
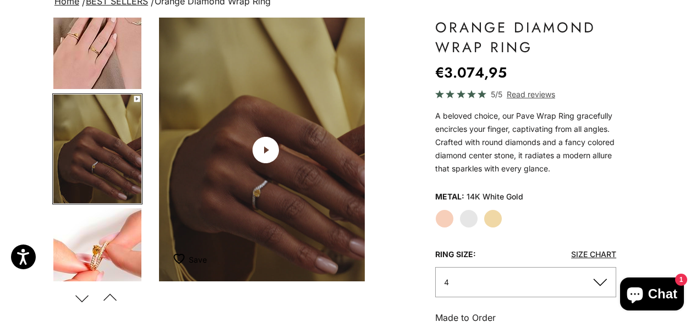
click at [87, 297] on button "Next" at bounding box center [82, 298] width 25 height 25
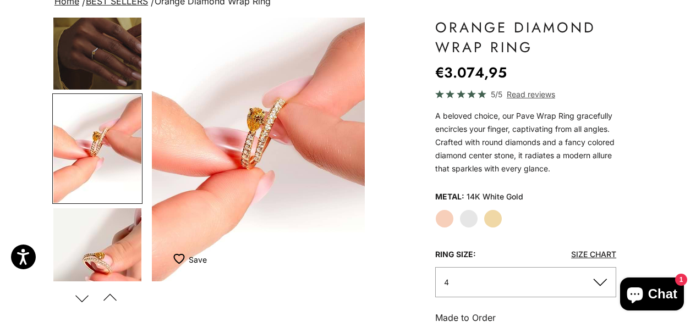
click at [106, 297] on button "Previous" at bounding box center [110, 298] width 25 height 25
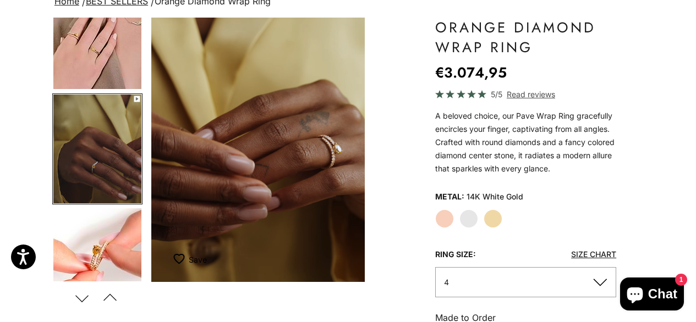
click at [496, 227] on label "Yellow Gold" at bounding box center [493, 219] width 19 height 19
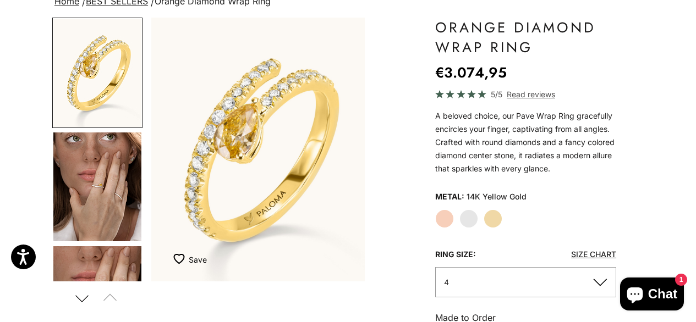
click at [110, 165] on img "Go to item 4" at bounding box center [97, 187] width 88 height 109
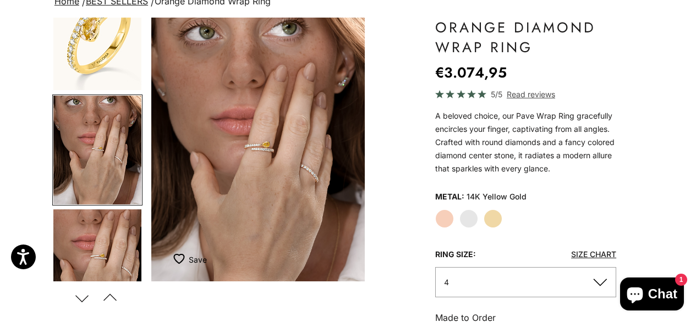
click at [601, 250] on link "Size Chart" at bounding box center [593, 254] width 45 height 9
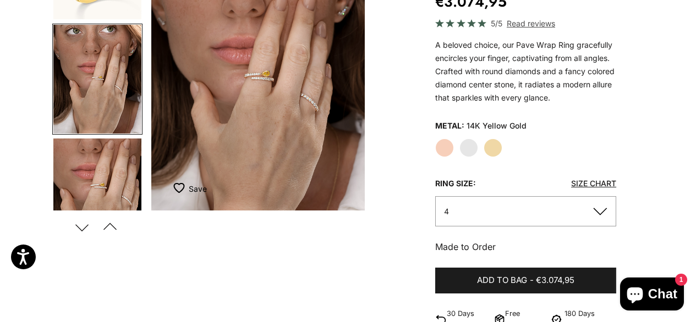
scroll to position [176, 0]
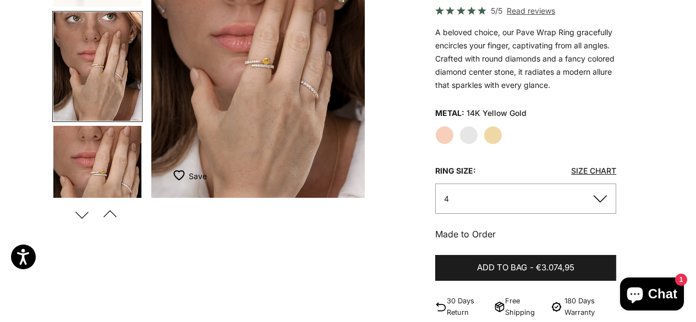
click at [494, 199] on button "4" at bounding box center [525, 199] width 181 height 30
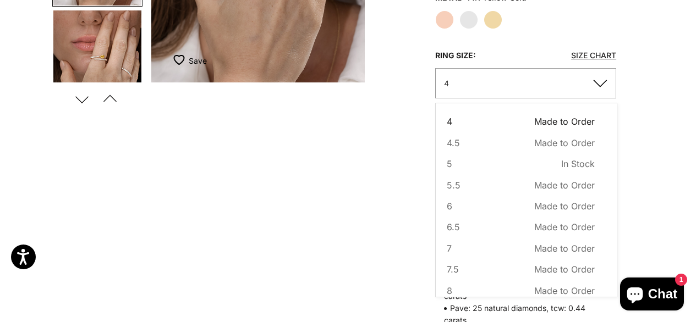
scroll to position [293, 0]
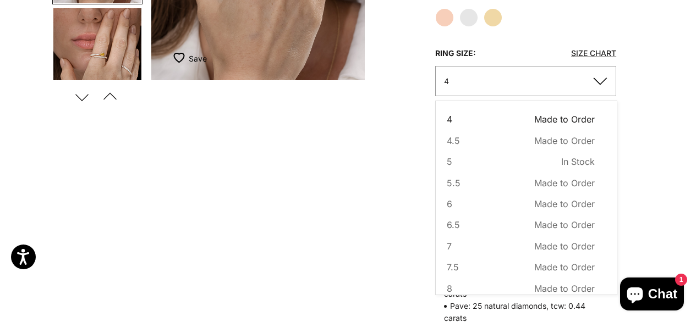
click at [659, 60] on div "Home BEST SELLERS Orange Diamond Wrap Ring Zoom picture Save Add to wishlist" at bounding box center [348, 166] width 696 height 746
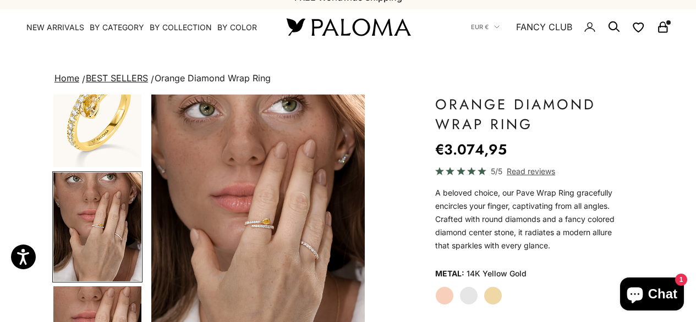
scroll to position [0, 0]
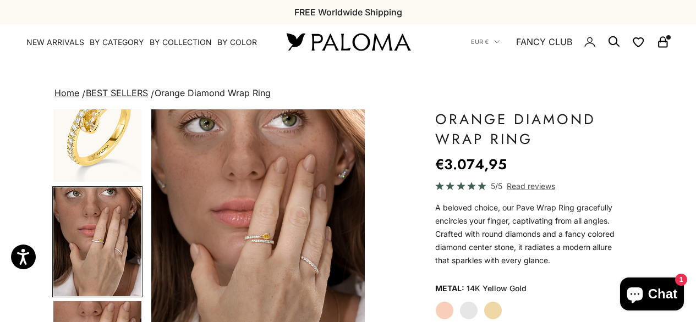
click at [617, 43] on icon "Secondary navigation" at bounding box center [613, 41] width 13 height 13
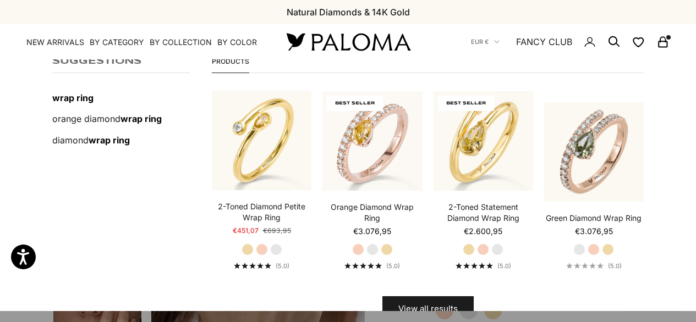
scroll to position [96, 0]
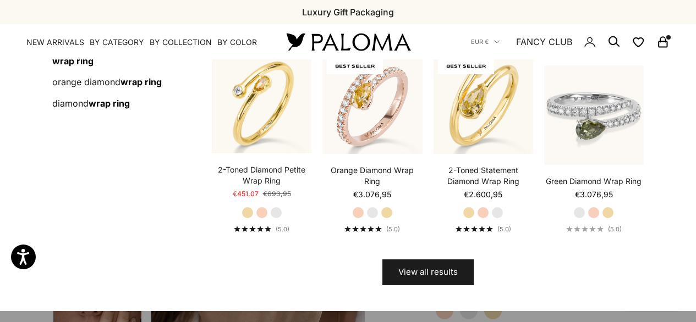
type input "*********"
click at [598, 136] on img at bounding box center [594, 115] width 100 height 100
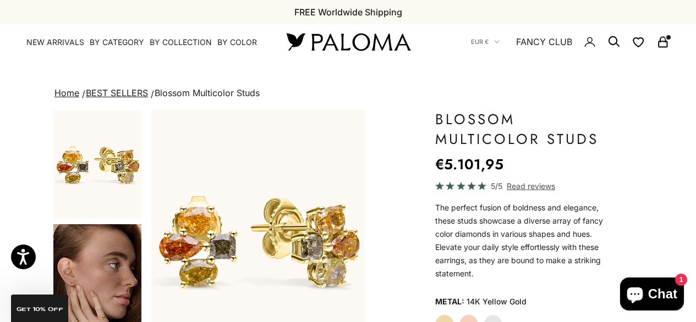
scroll to position [380, 0]
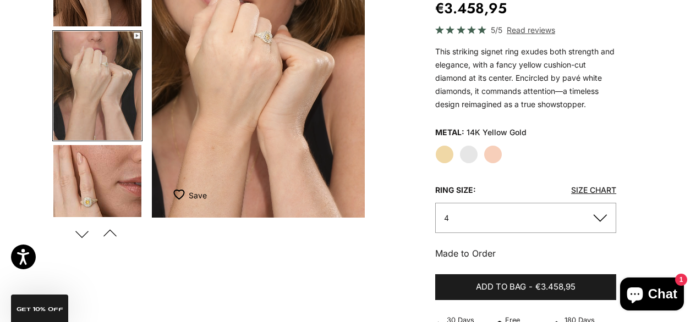
scroll to position [155, 0]
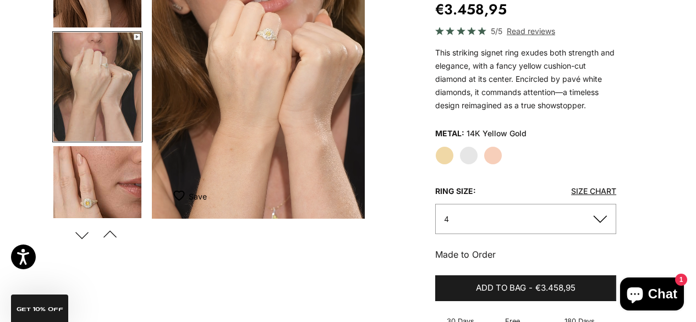
click at [597, 215] on button "4" at bounding box center [525, 219] width 181 height 30
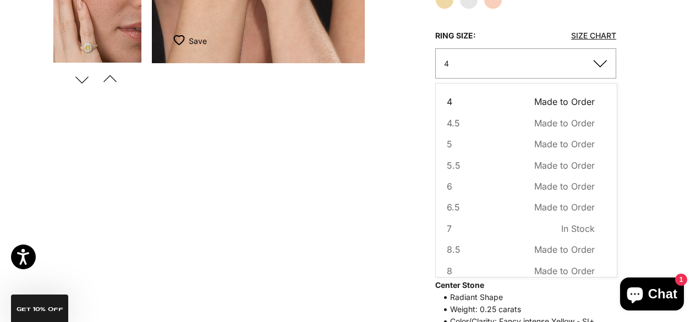
scroll to position [313, 0]
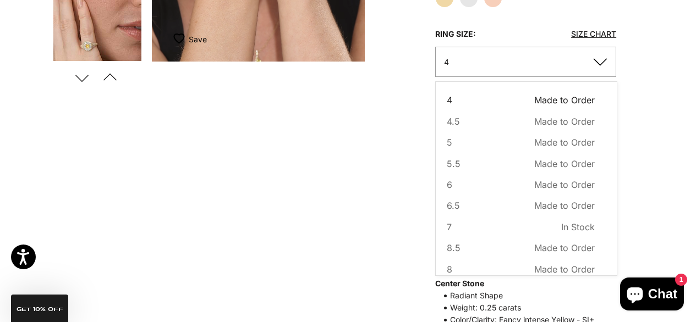
click at [641, 150] on div "Zoom picture Save Add to wishlist Next Previous Go to item 1" at bounding box center [347, 213] width 591 height 833
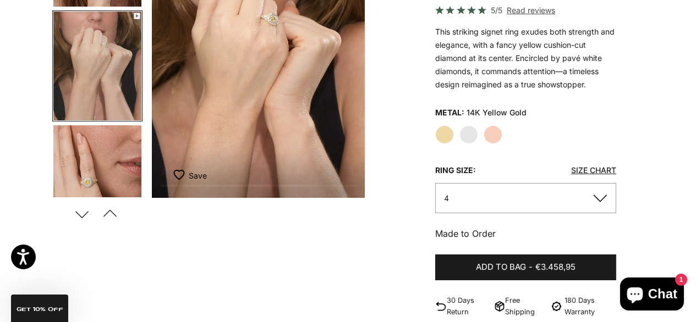
scroll to position [177, 0]
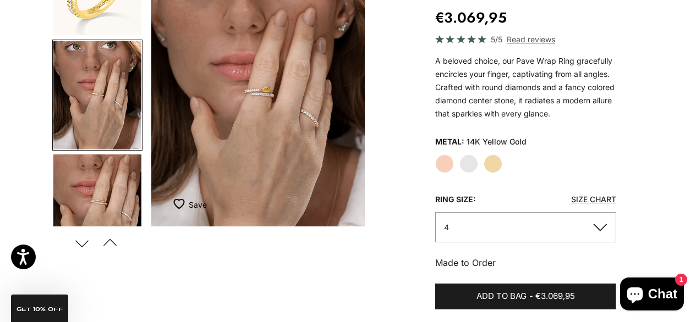
scroll to position [148, 0]
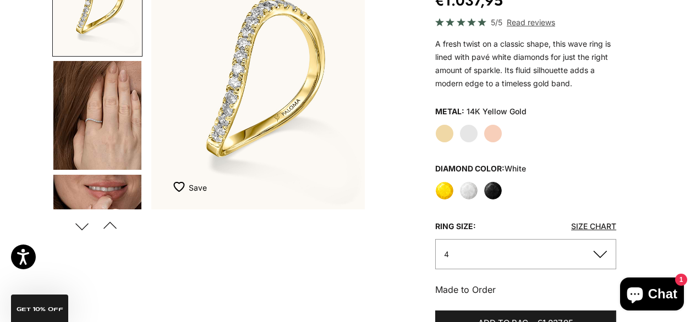
scroll to position [167, 0]
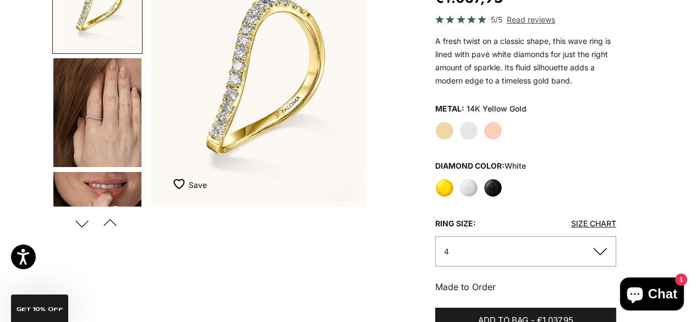
click at [502, 260] on button "4" at bounding box center [525, 252] width 181 height 30
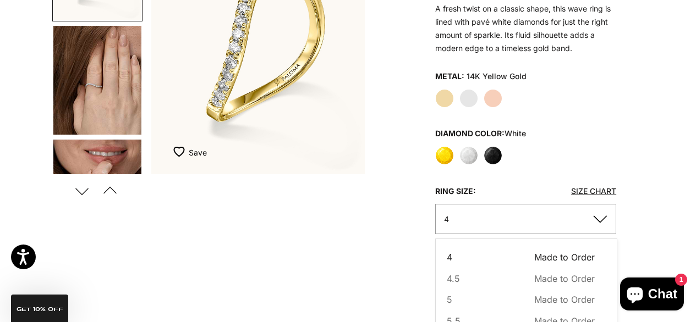
scroll to position [200, 0]
click at [490, 161] on label "Black" at bounding box center [493, 155] width 19 height 19
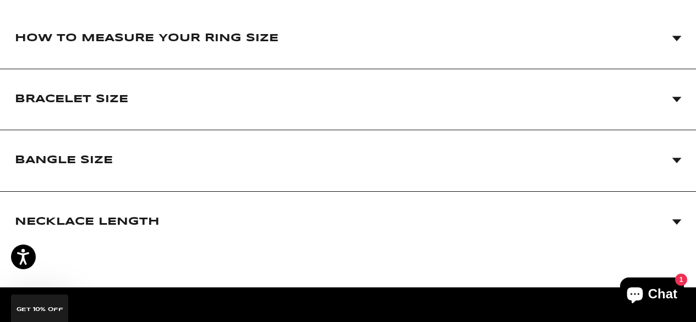
scroll to position [206, 0]
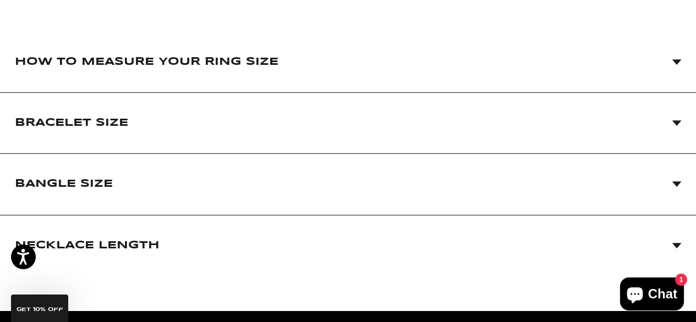
click at [319, 65] on span "How to Measure Your Ring Size" at bounding box center [348, 61] width 667 height 61
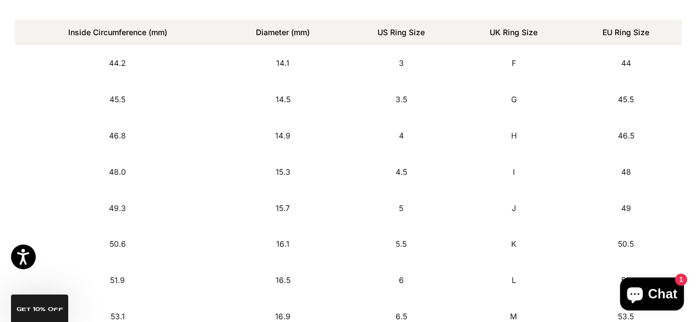
scroll to position [642, 0]
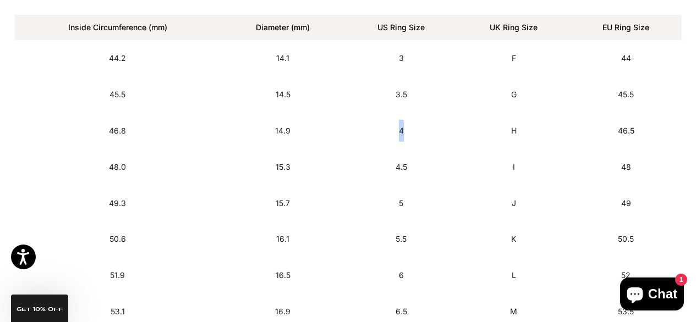
drag, startPoint x: 400, startPoint y: 132, endPoint x: 408, endPoint y: 132, distance: 8.3
click at [408, 132] on td "4" at bounding box center [401, 131] width 112 height 36
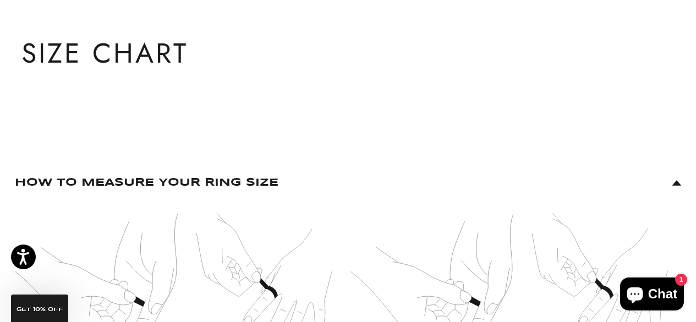
scroll to position [0, 0]
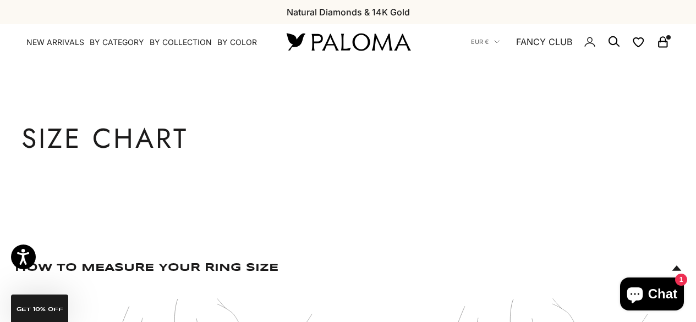
click at [349, 41] on img at bounding box center [348, 41] width 132 height 23
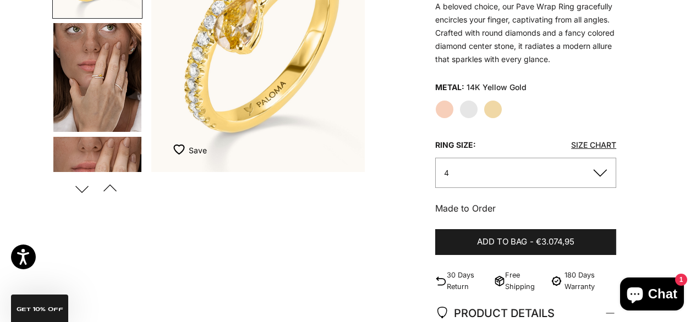
scroll to position [210, 0]
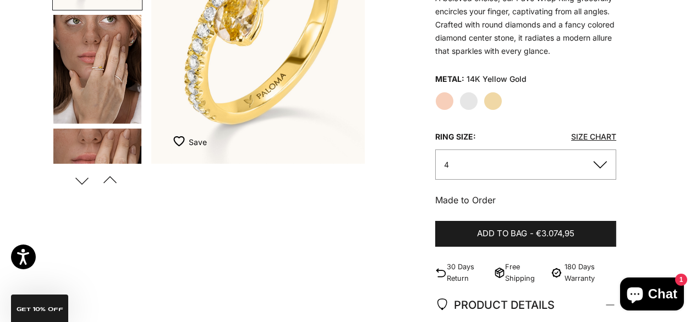
click at [470, 103] on label "White Gold" at bounding box center [468, 101] width 19 height 19
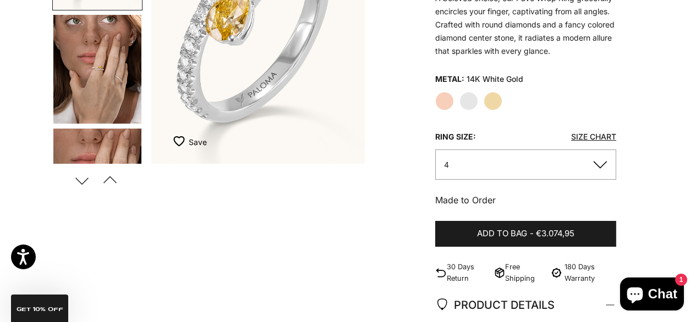
click at [470, 160] on button "4" at bounding box center [525, 165] width 181 height 30
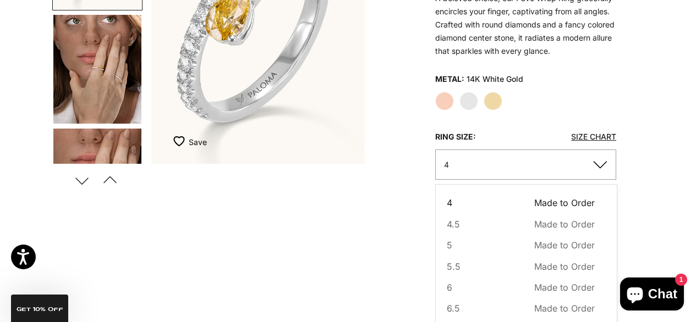
click at [473, 159] on button "4" at bounding box center [525, 165] width 181 height 30
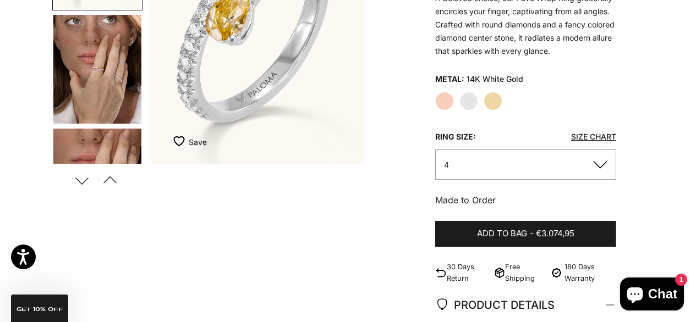
click at [488, 101] on label "Yellow Gold" at bounding box center [493, 101] width 19 height 19
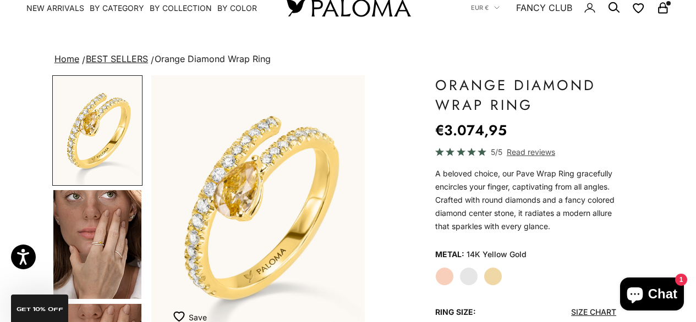
scroll to position [35, 0]
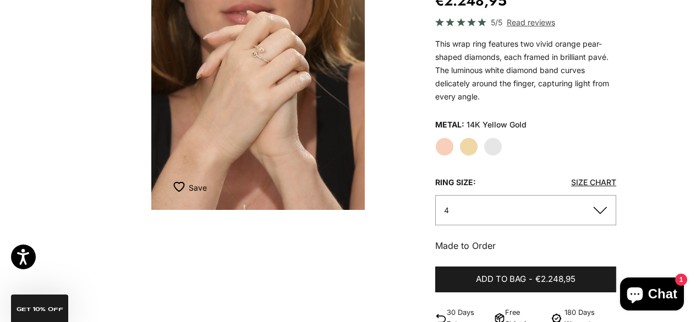
scroll to position [169, 0]
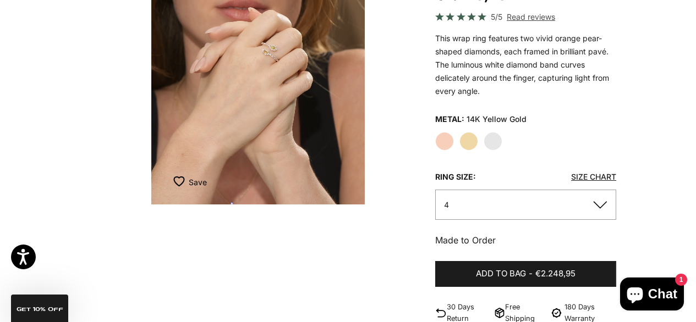
click at [565, 211] on button "4" at bounding box center [525, 205] width 181 height 30
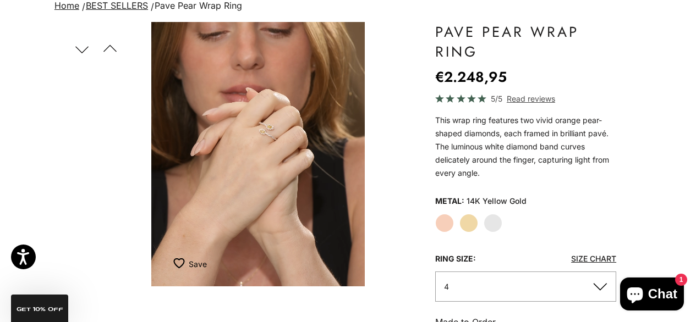
scroll to position [89, 0]
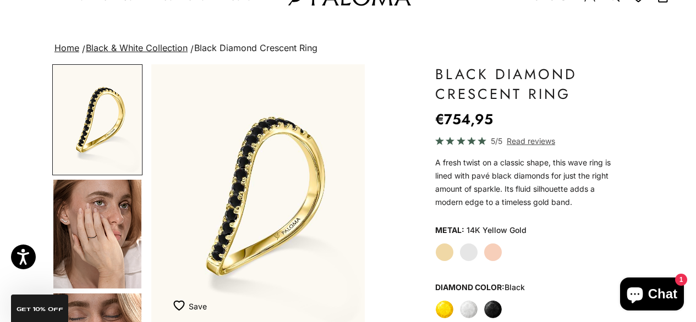
scroll to position [109, 0]
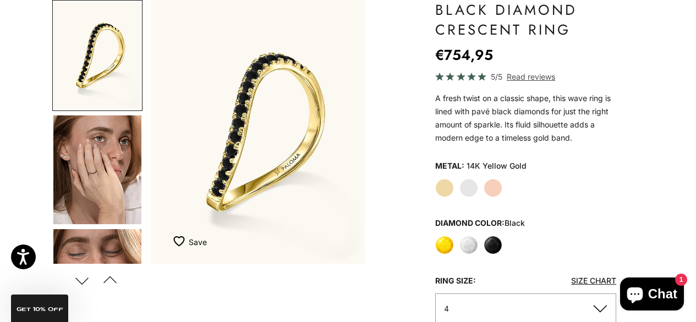
click at [474, 244] on label "White" at bounding box center [468, 245] width 19 height 19
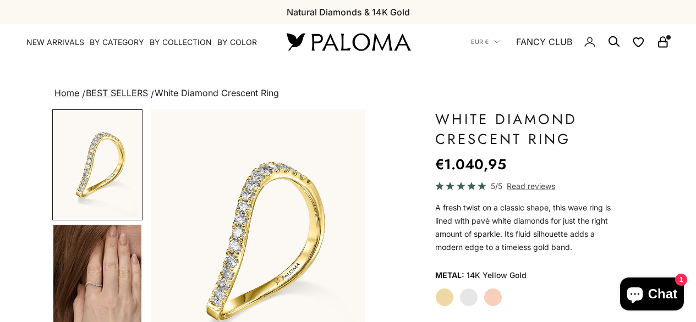
scroll to position [54, 0]
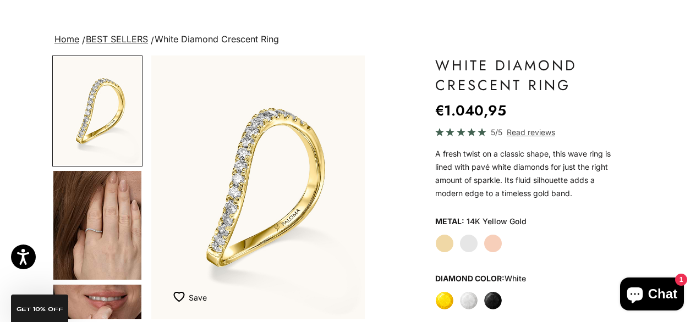
click at [441, 295] on label "Yellow" at bounding box center [444, 301] width 19 height 19
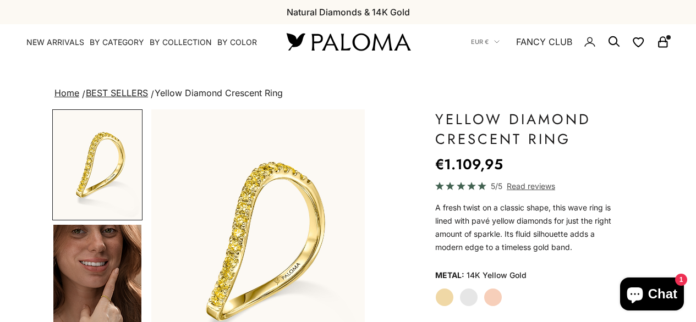
click at [473, 299] on label "White Gold" at bounding box center [468, 297] width 19 height 19
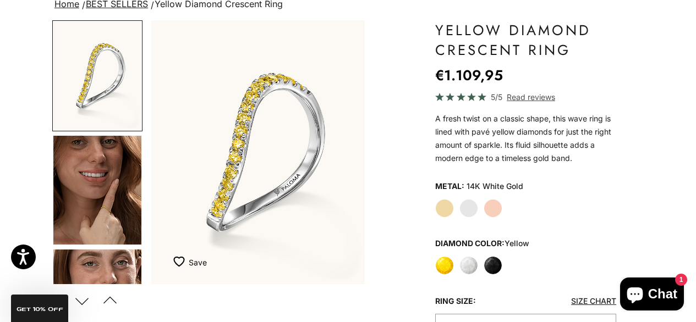
scroll to position [92, 0]
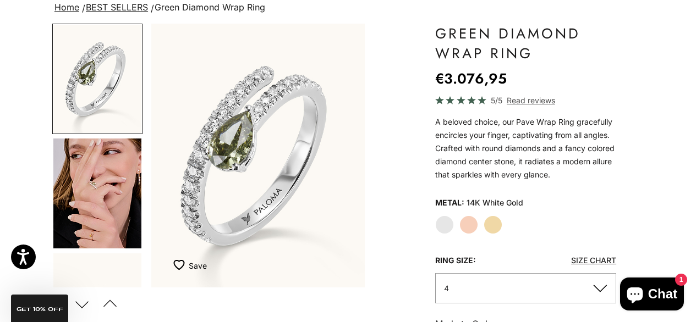
scroll to position [87, 0]
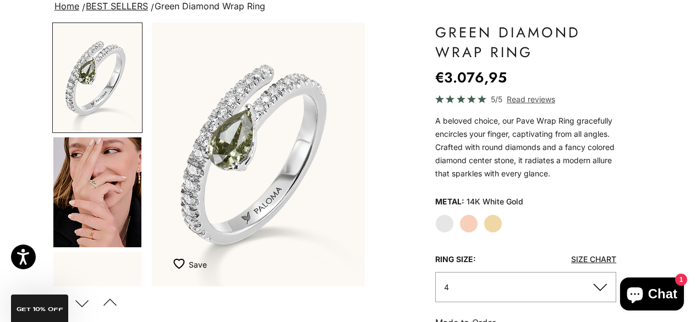
click at [112, 198] on img "Go to item 4" at bounding box center [97, 193] width 88 height 110
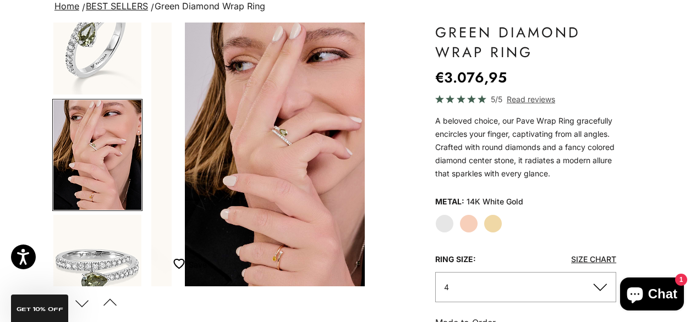
scroll to position [0, 227]
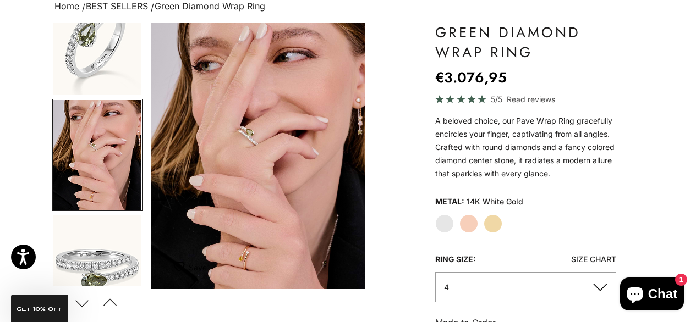
click at [497, 229] on label "Yellow Gold" at bounding box center [493, 224] width 19 height 19
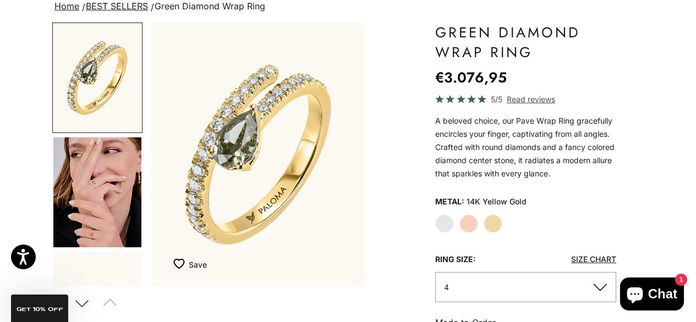
click at [113, 191] on img "Go to item 4" at bounding box center [97, 193] width 88 height 110
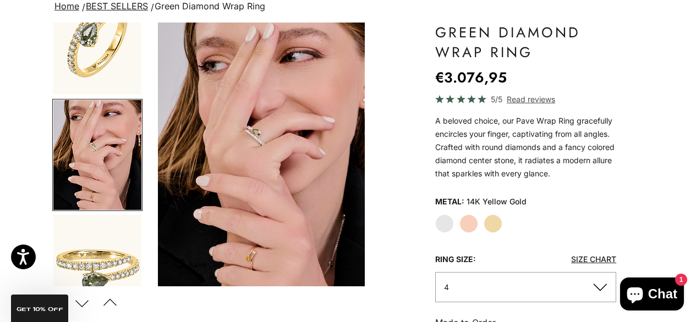
scroll to position [0, 227]
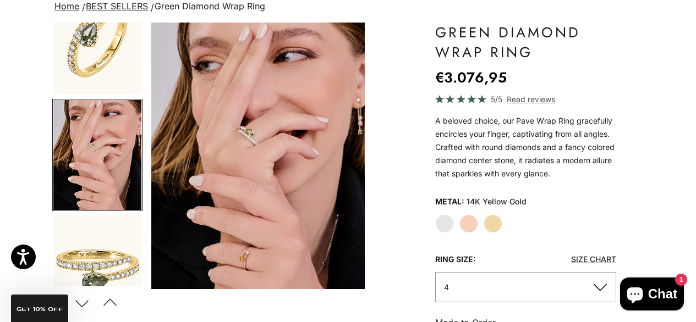
click at [240, 156] on img "Item 4 of 14" at bounding box center [257, 156] width 213 height 267
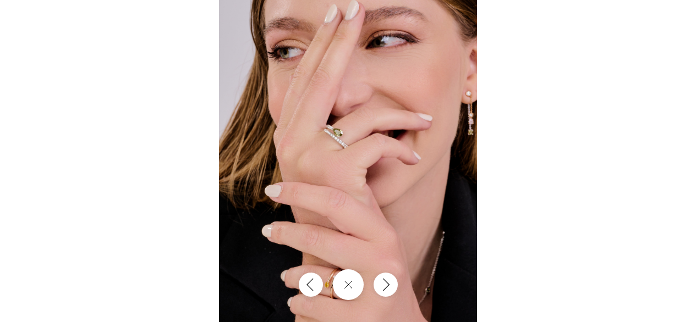
click at [346, 144] on img at bounding box center [348, 161] width 258 height 322
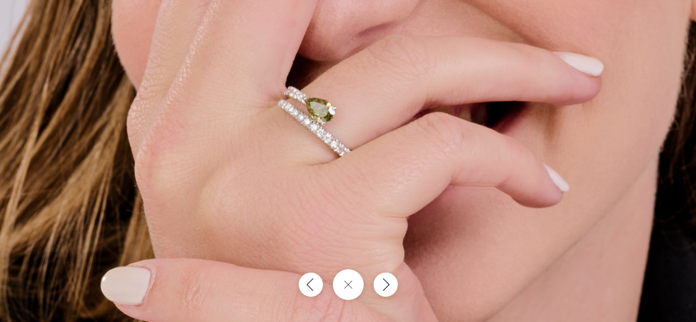
click at [343, 160] on img at bounding box center [351, 195] width 774 height 967
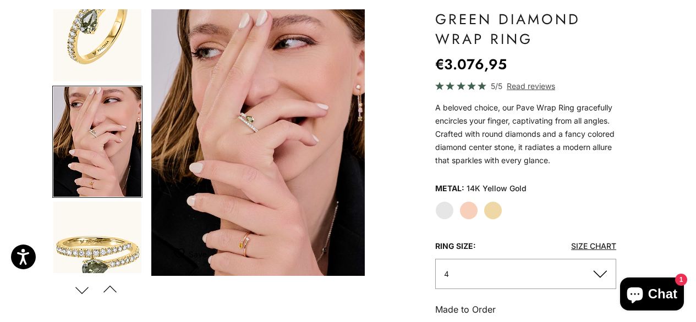
scroll to position [104, 0]
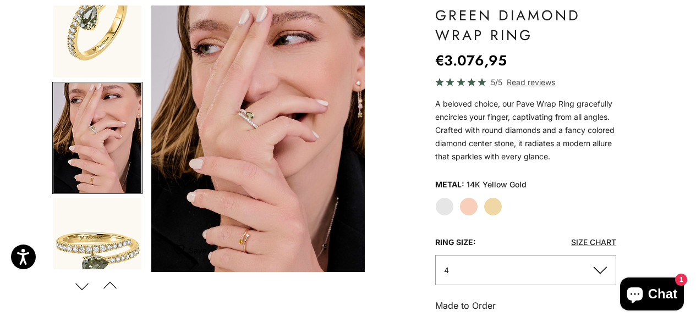
click at [127, 240] on img "Go to item 6" at bounding box center [97, 252] width 88 height 108
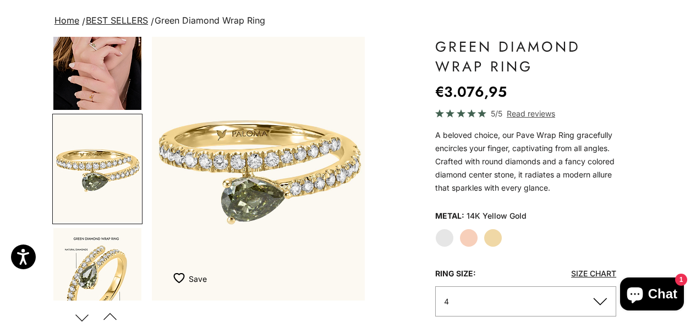
scroll to position [76, 0]
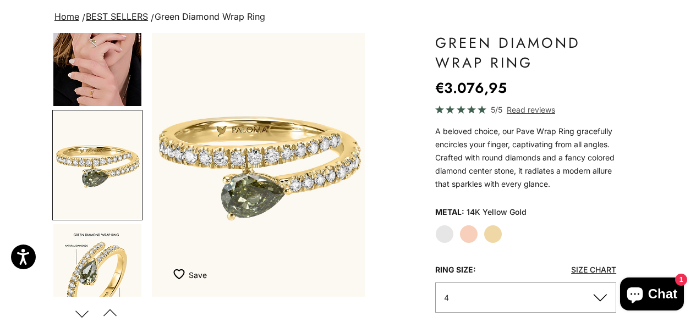
click at [103, 83] on img "Go to item 4" at bounding box center [97, 51] width 88 height 110
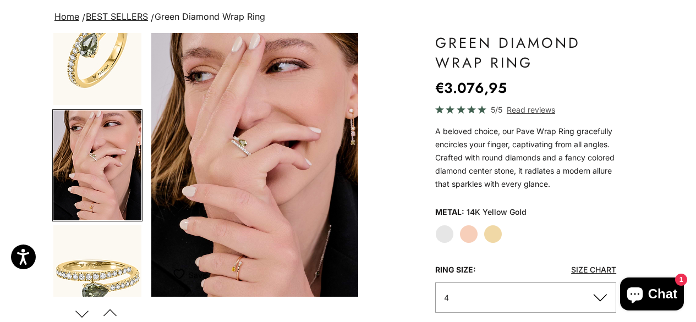
scroll to position [0, 227]
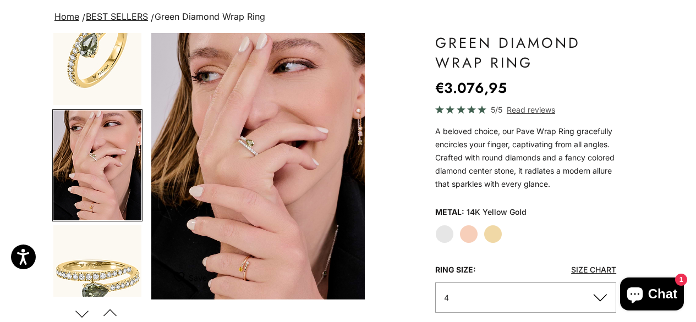
click at [108, 73] on img "Go to item 3" at bounding box center [97, 51] width 88 height 108
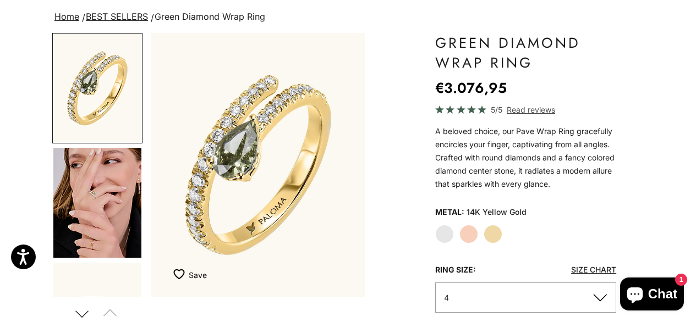
click at [446, 238] on label "White Gold" at bounding box center [444, 234] width 19 height 19
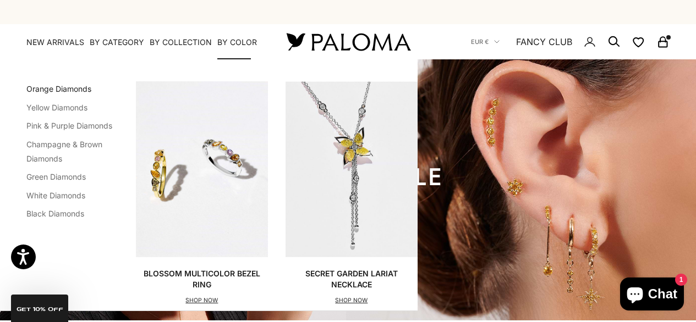
click at [75, 90] on link "Orange Diamonds" at bounding box center [58, 88] width 65 height 9
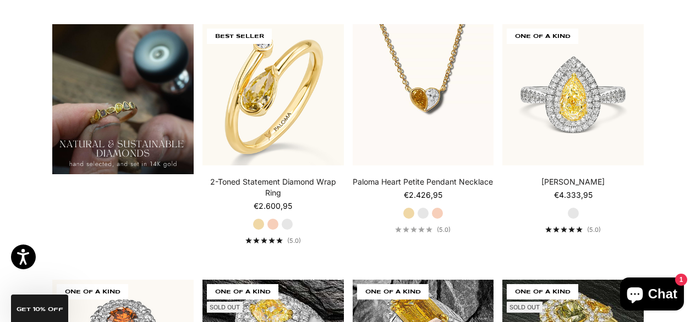
scroll to position [763, 0]
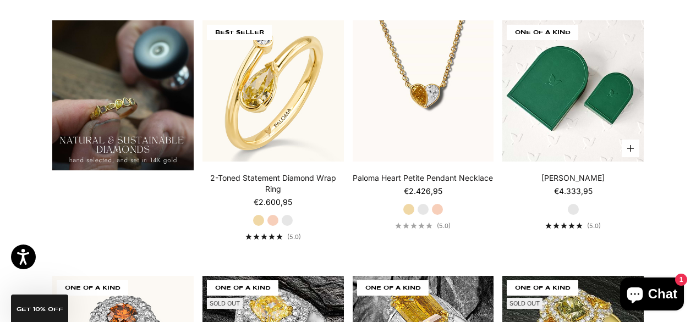
click at [602, 98] on img at bounding box center [572, 90] width 141 height 141
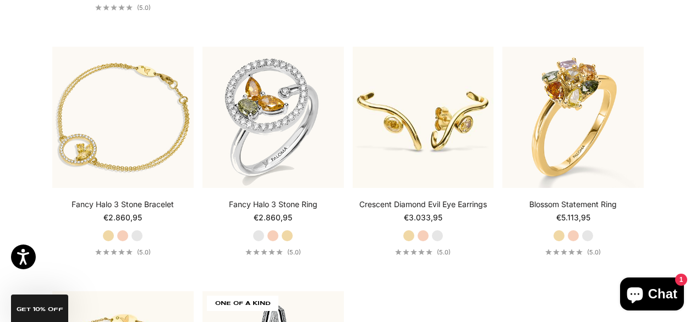
scroll to position [2269, 0]
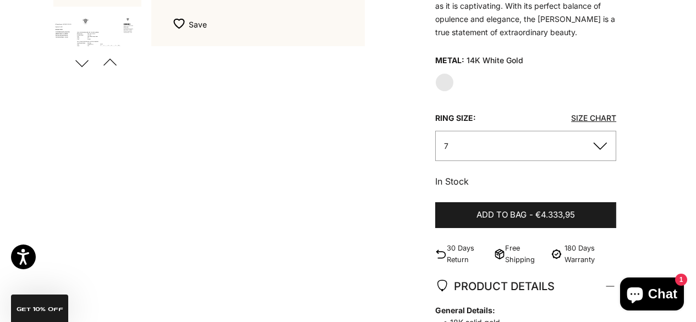
scroll to position [330, 0]
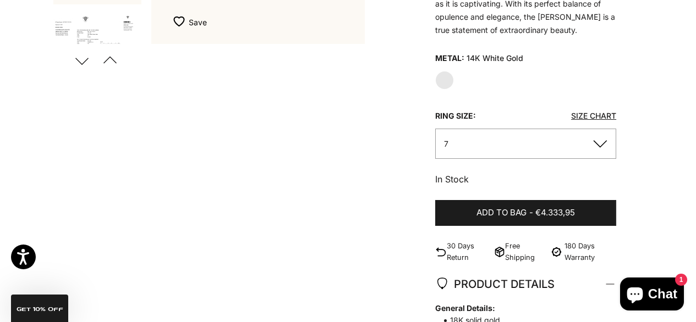
click at [523, 153] on button "7" at bounding box center [525, 144] width 181 height 30
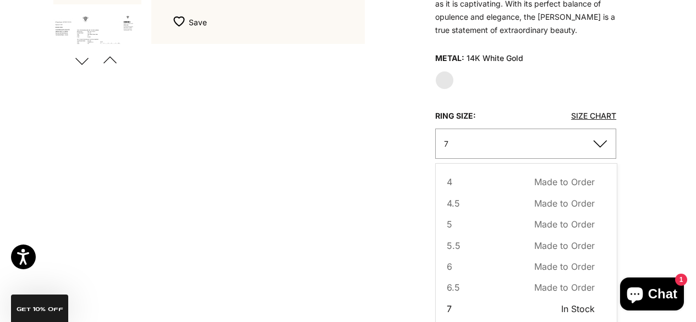
click at [648, 145] on div "Home Black & White Collection Jasmine Ring Zoom picture Save Add to wishlist Ne…" at bounding box center [348, 207] width 696 height 902
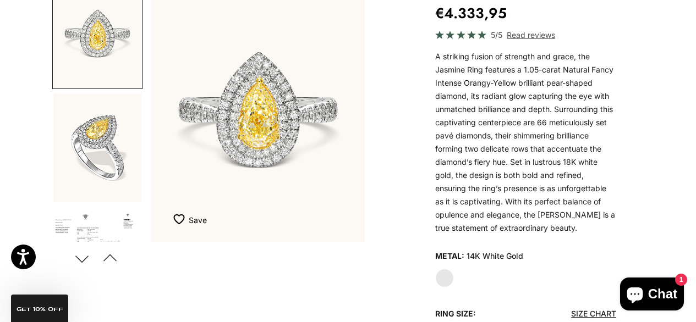
scroll to position [0, 0]
